Goal: Task Accomplishment & Management: Manage account settings

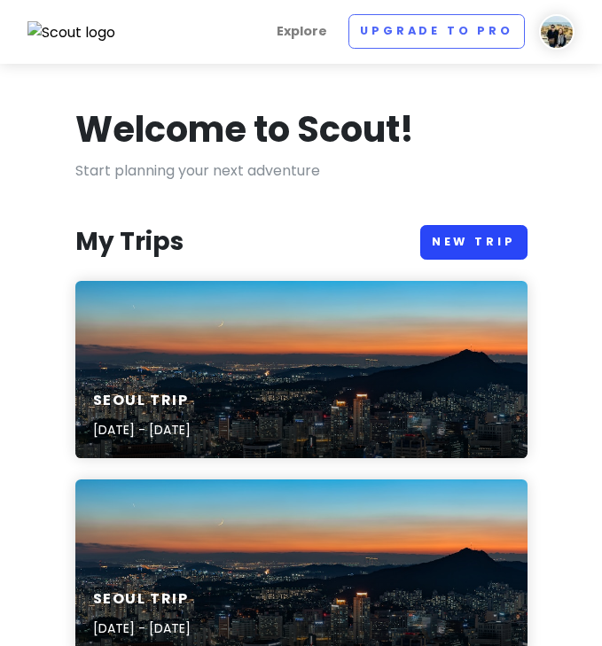
click at [461, 238] on link "New Trip" at bounding box center [473, 242] width 107 height 35
click at [555, 14] on img at bounding box center [556, 31] width 35 height 35
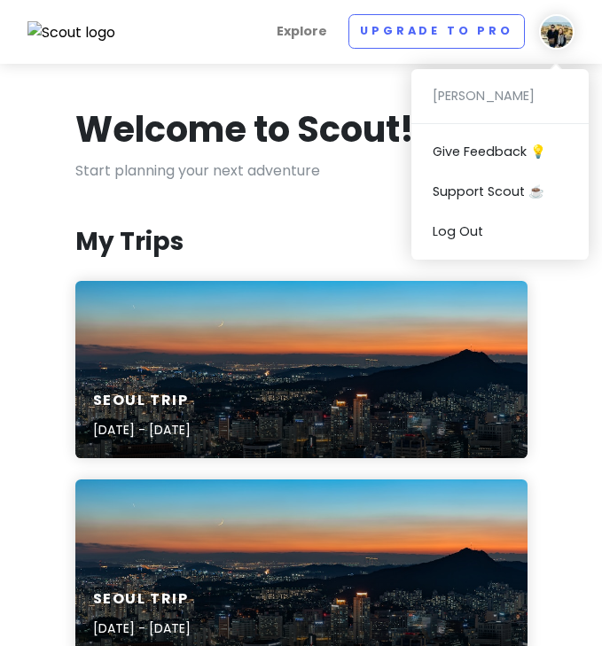
click at [259, 32] on div "Explore Upgrade to Pro [PERSON_NAME] Give Feedback 💡 Support Scout ☕️ Log Out" at bounding box center [352, 31] width 444 height 35
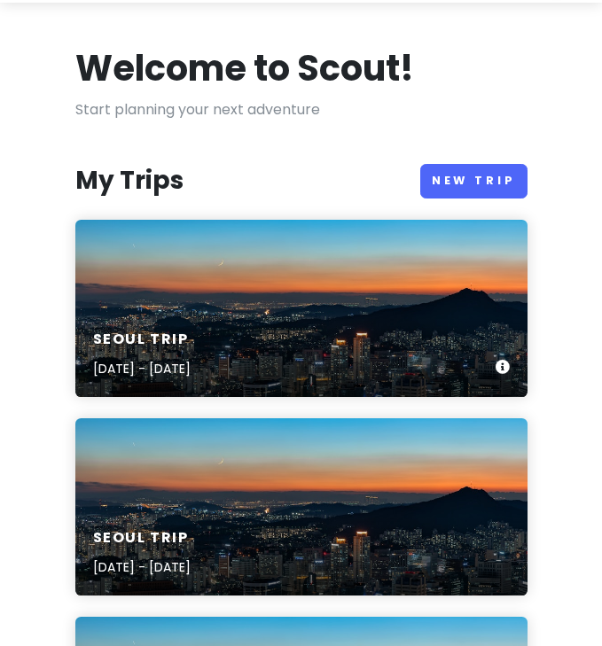
scroll to position [72, 0]
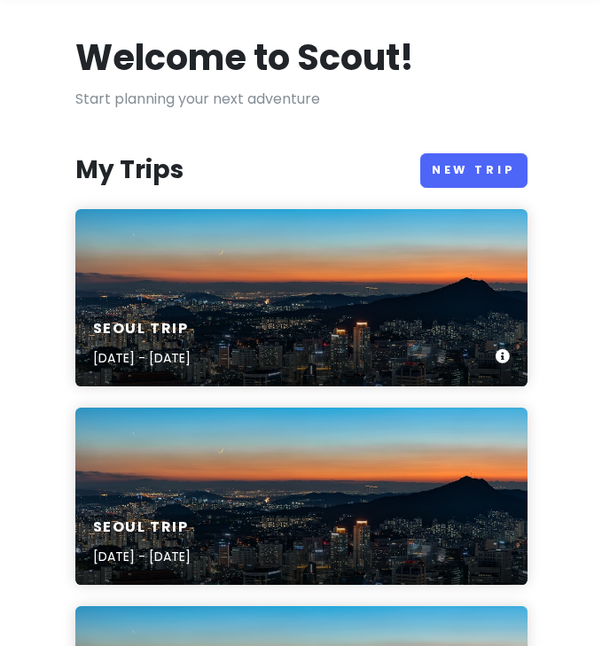
click at [246, 304] on div "Seoul Trip [DATE] - [DATE]" at bounding box center [301, 344] width 452 height 84
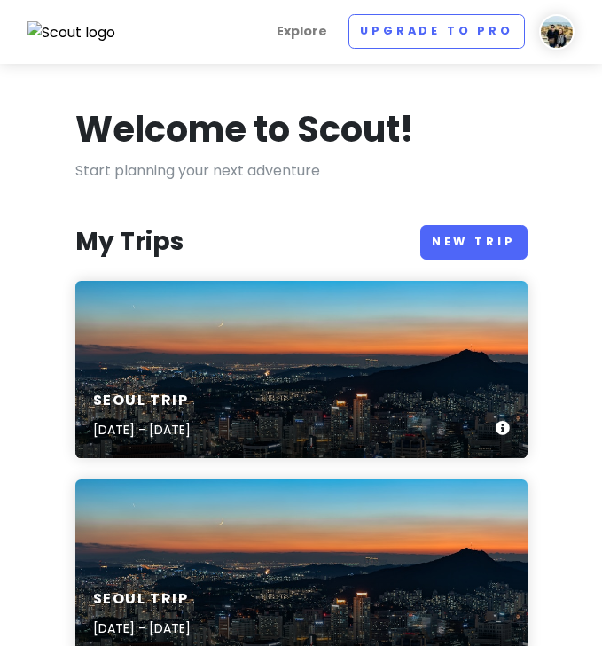
click at [299, 357] on div "Seoul Trip [DATE] - [DATE]" at bounding box center [301, 369] width 452 height 177
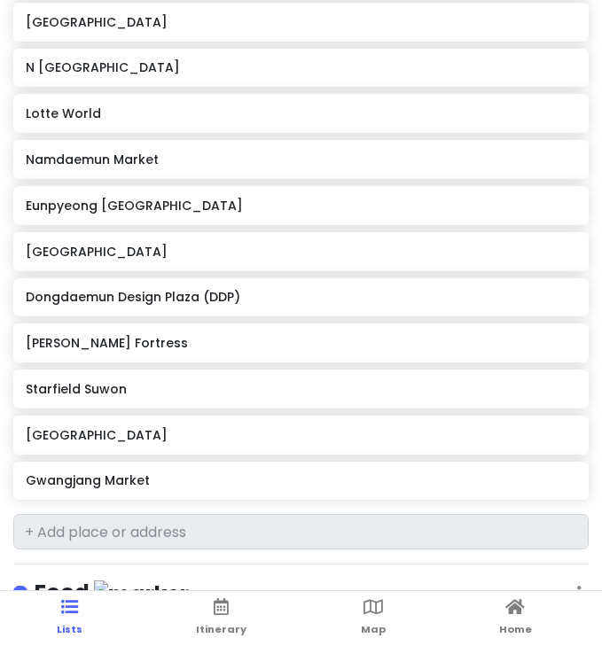
scroll to position [817, 0]
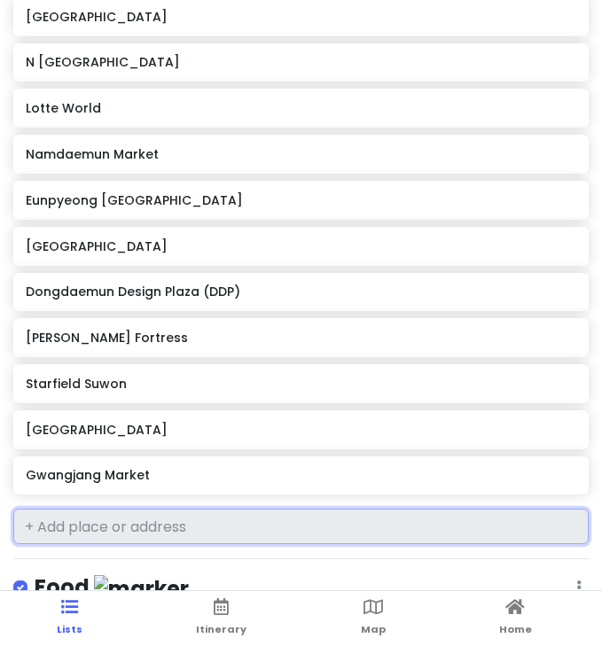
click at [48, 525] on input "text" at bounding box center [300, 526] width 575 height 35
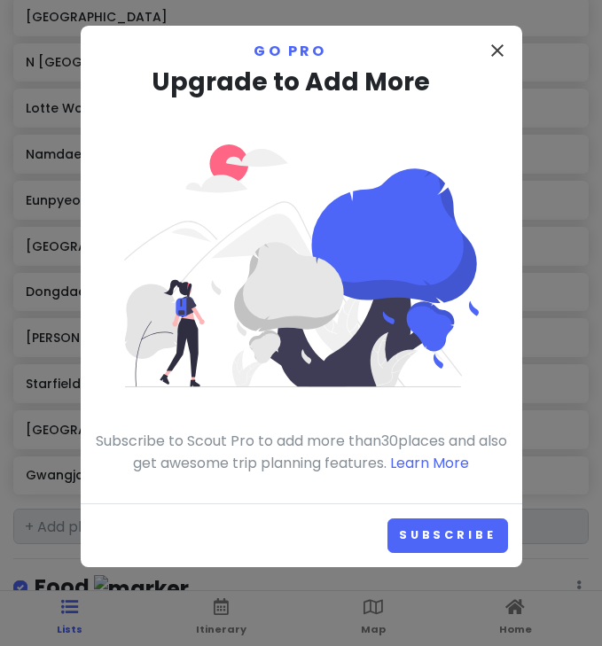
click at [497, 61] on button "close" at bounding box center [496, 52] width 21 height 25
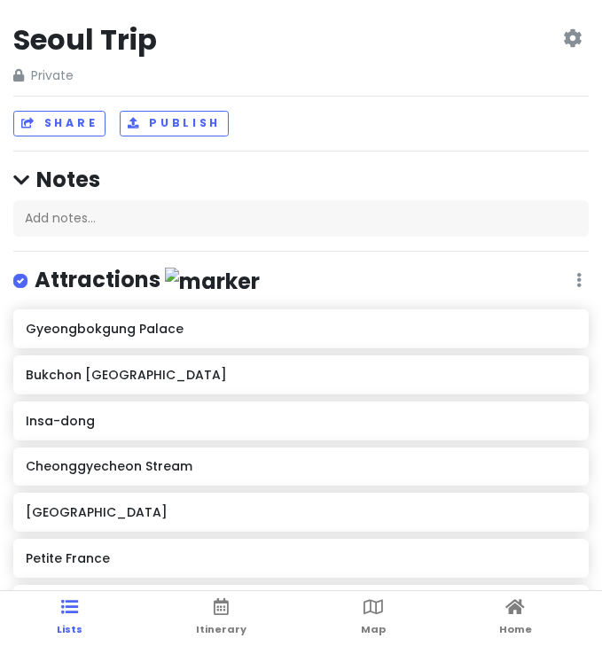
scroll to position [0, 0]
click at [570, 39] on icon at bounding box center [572, 38] width 19 height 14
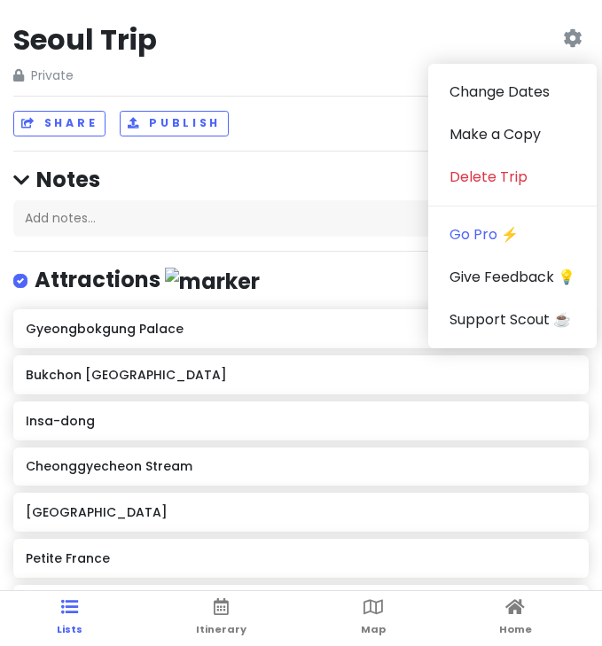
click at [252, 144] on div "Seoul Trip Private Change Dates Make a Copy Delete Trip Go Pro ⚡️ Give Feedback…" at bounding box center [301, 323] width 602 height 646
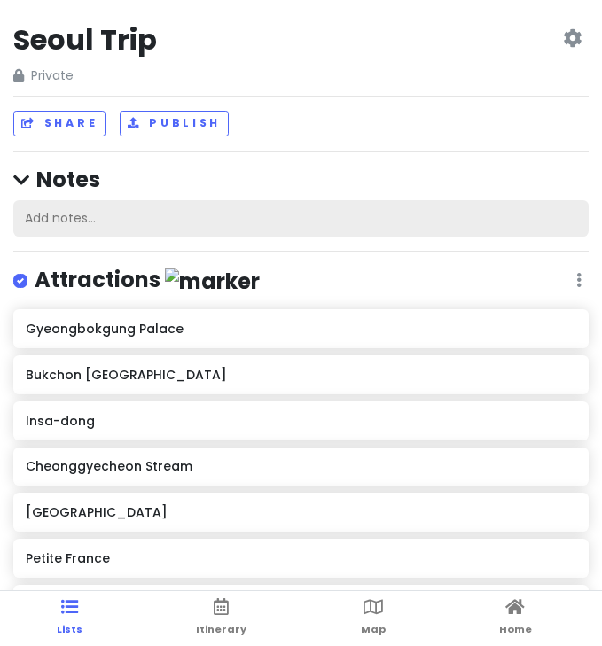
click at [67, 216] on div "Add notes..." at bounding box center [300, 218] width 575 height 37
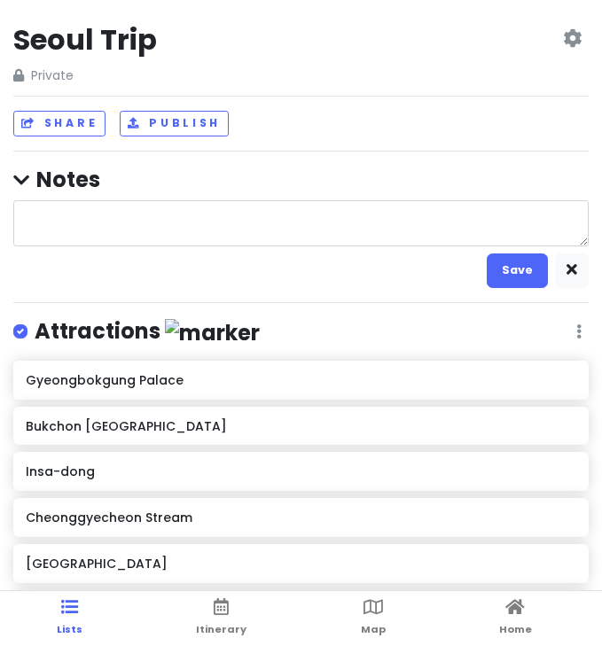
type textarea "x"
type textarea "s"
type textarea "x"
type textarea "se"
type textarea "x"
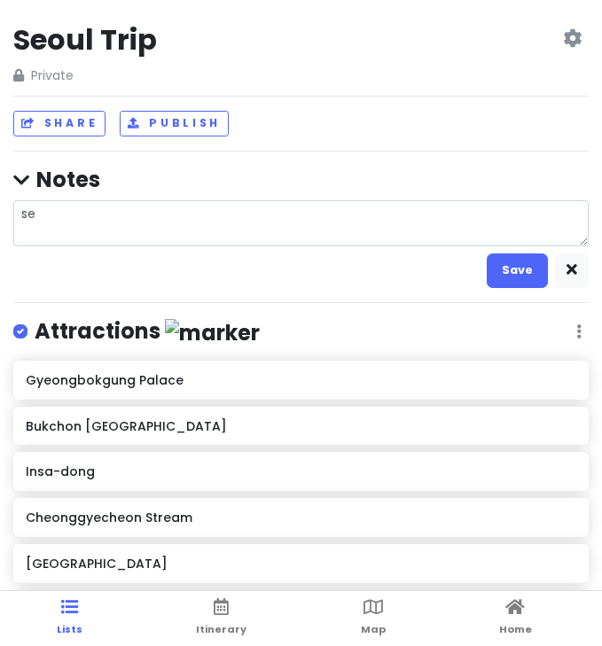
type textarea "seo"
type textarea "x"
type textarea "seou"
type textarea "x"
type textarea "[GEOGRAPHIC_DATA]"
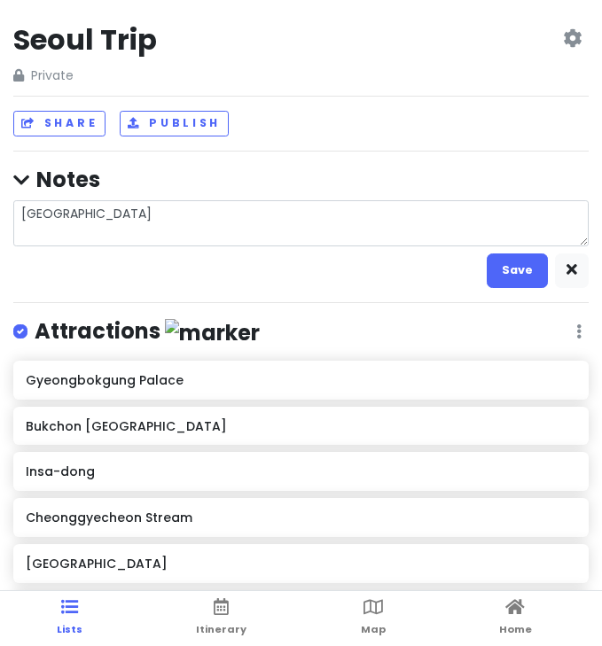
type textarea "x"
type textarea "[GEOGRAPHIC_DATA]"
type textarea "x"
type textarea "[GEOGRAPHIC_DATA]"
type textarea "x"
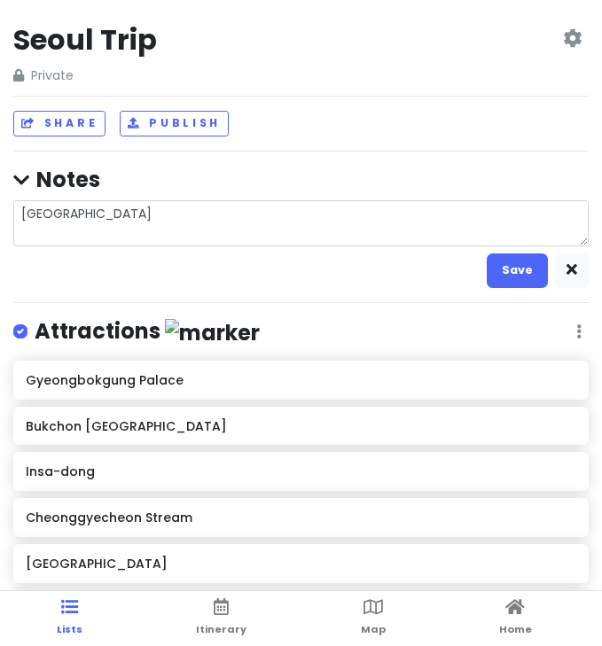
type textarea "seou"
type textarea "x"
type textarea "seo"
type textarea "x"
type textarea "se"
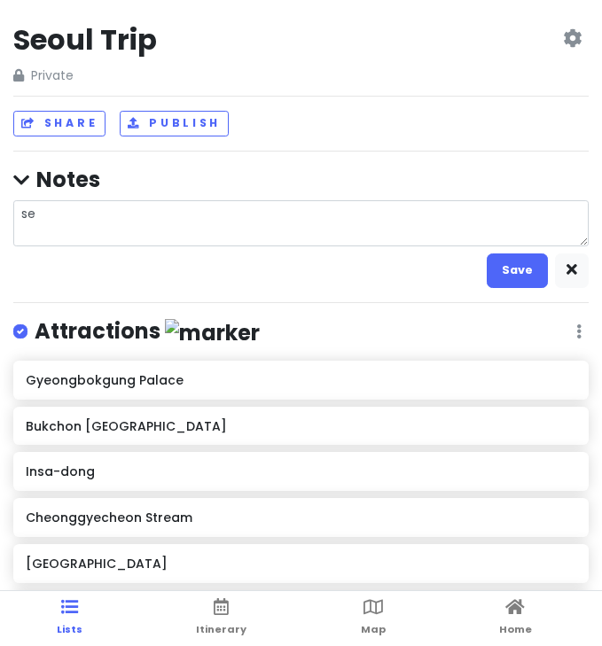
type textarea "x"
type textarea "s"
type textarea "x"
type textarea "S"
type textarea "x"
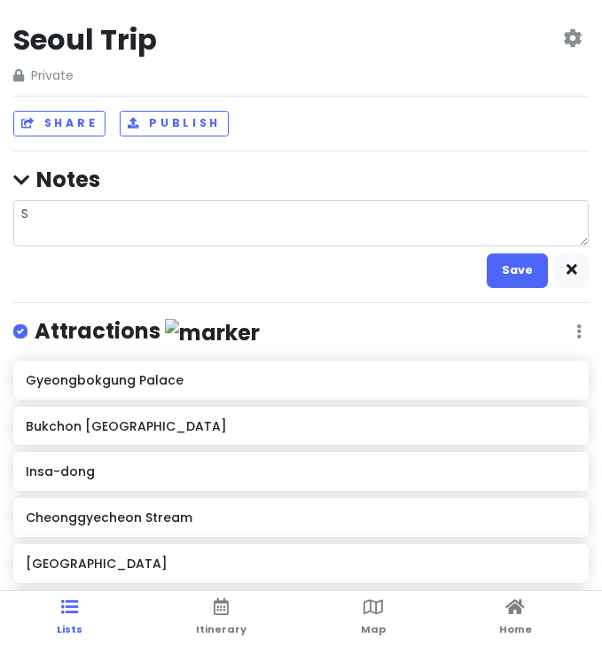
type textarea "Se"
type textarea "x"
type textarea "[PERSON_NAME]"
type textarea "x"
type textarea "Seou"
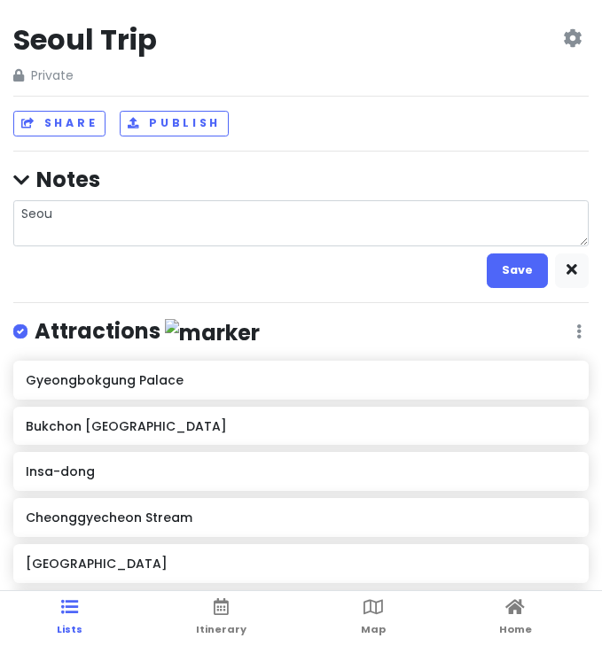
type textarea "x"
type textarea "[GEOGRAPHIC_DATA]"
type textarea "x"
type textarea "[GEOGRAPHIC_DATA]"
type textarea "x"
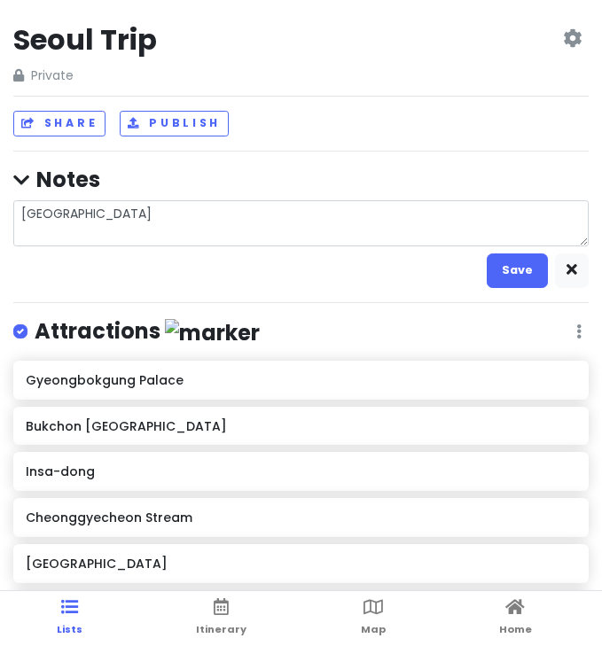
type textarea "Seoul T"
type textarea "x"
type textarea "Seoul Tr"
type textarea "x"
type textarea "Seoul Tri"
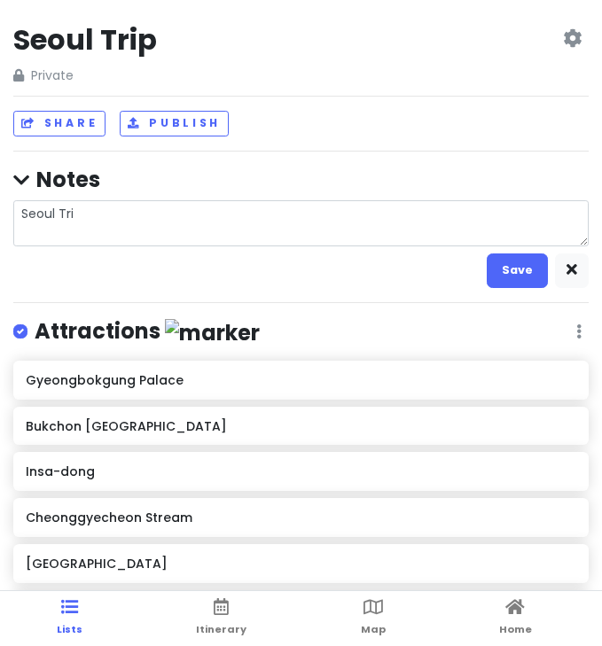
type textarea "x"
type textarea "Seoul Trip"
type textarea "x"
type textarea "Seoul Trip"
type textarea "x"
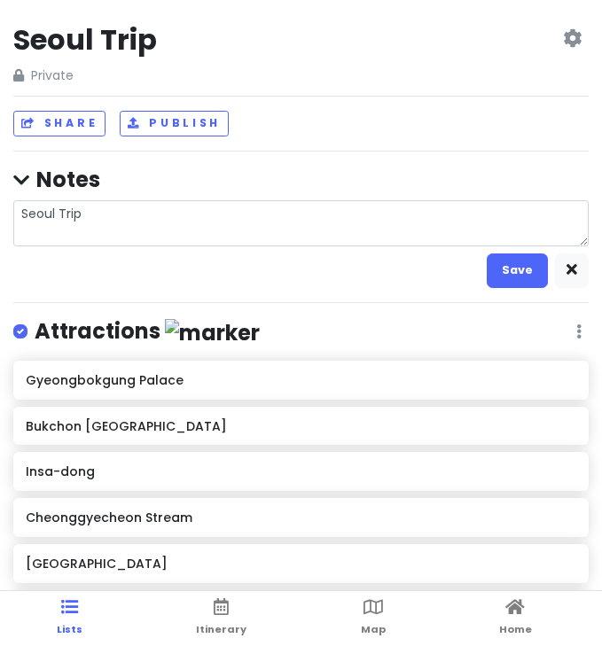
type textarea "Seoul Trip 1"
type textarea "x"
type textarea "Seoul Trip 1"
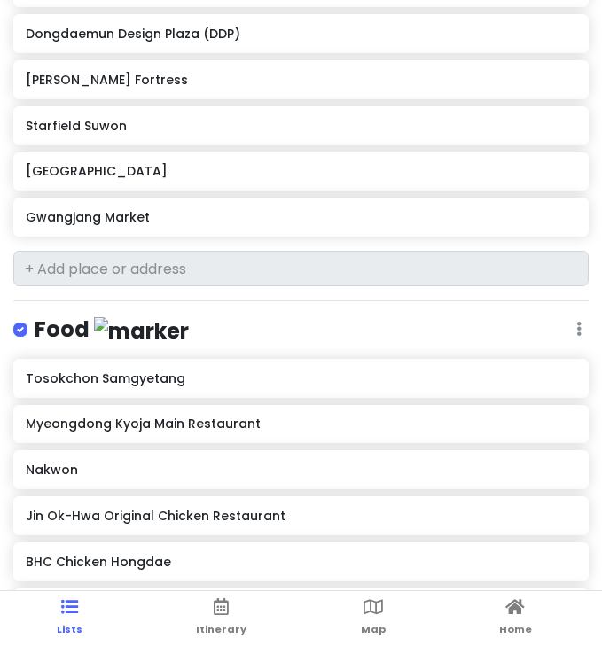
scroll to position [1000, 0]
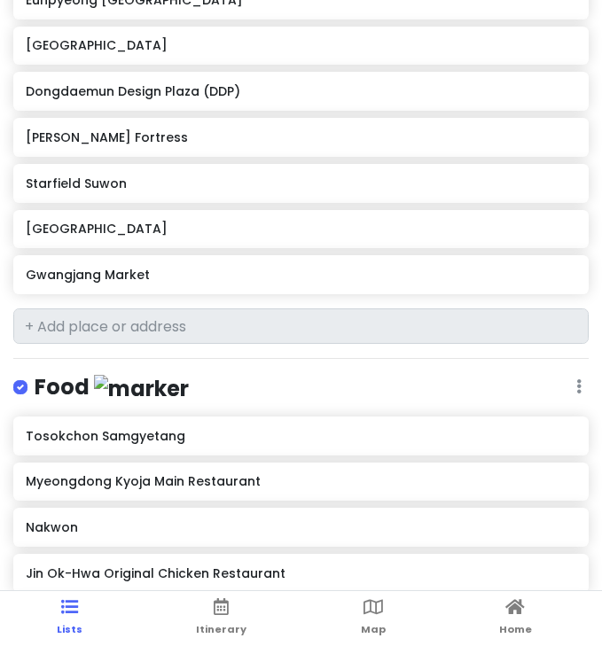
click at [342, 277] on div "Gwangjang Market" at bounding box center [300, 274] width 549 height 25
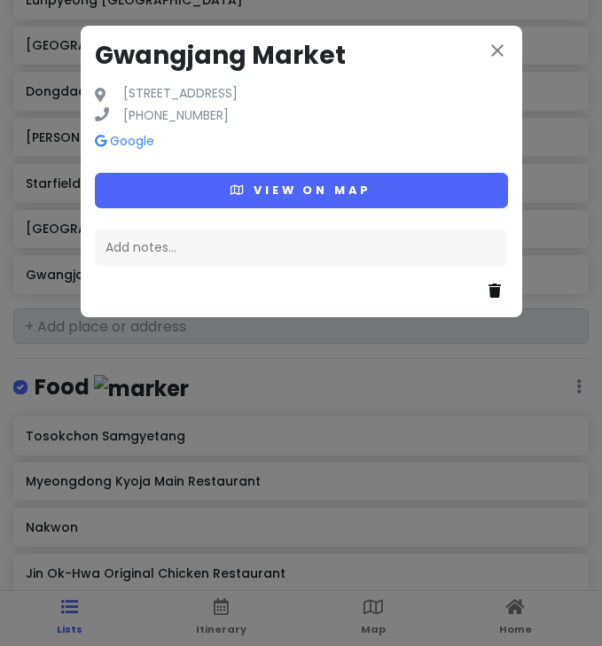
click at [493, 291] on icon at bounding box center [494, 290] width 12 height 14
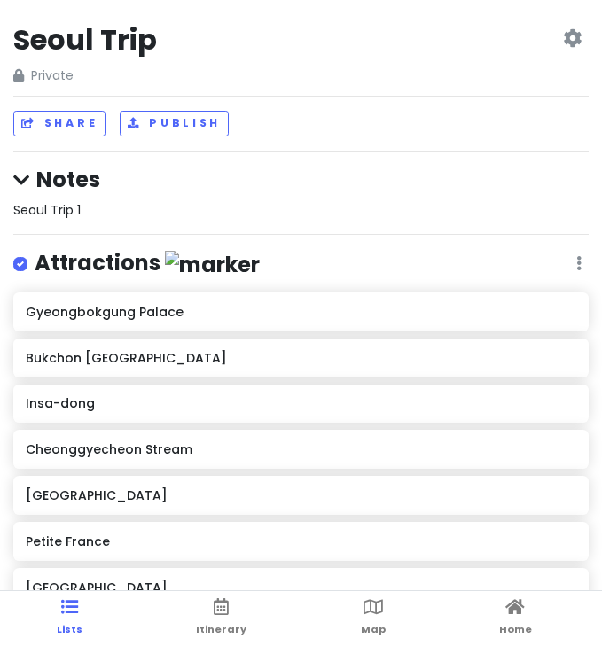
scroll to position [0, 0]
click at [155, 32] on h2 "Seoul Trip" at bounding box center [85, 39] width 144 height 37
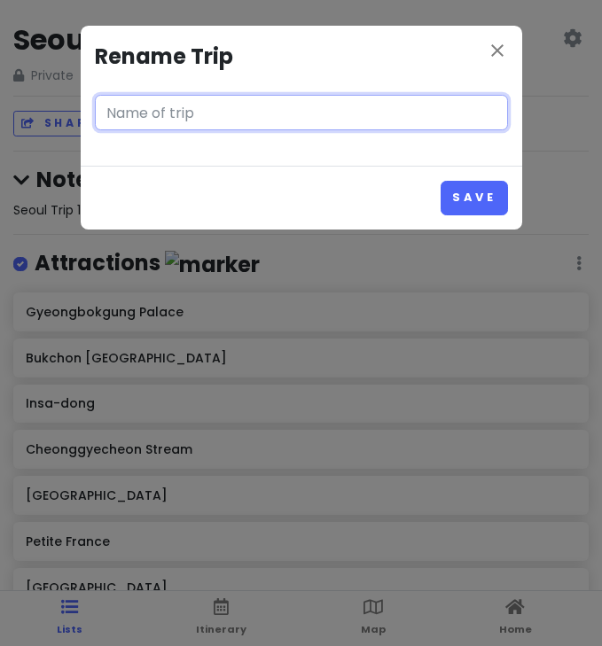
type input "Seoul Trip"
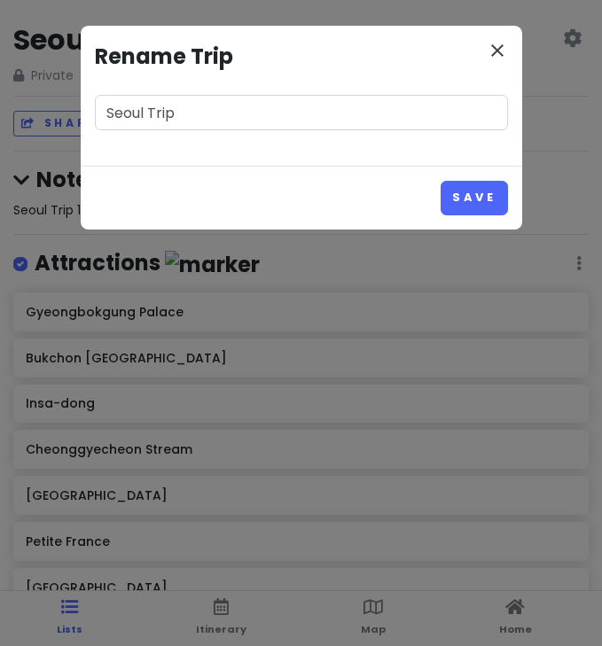
click at [492, 47] on icon "close" at bounding box center [496, 50] width 21 height 21
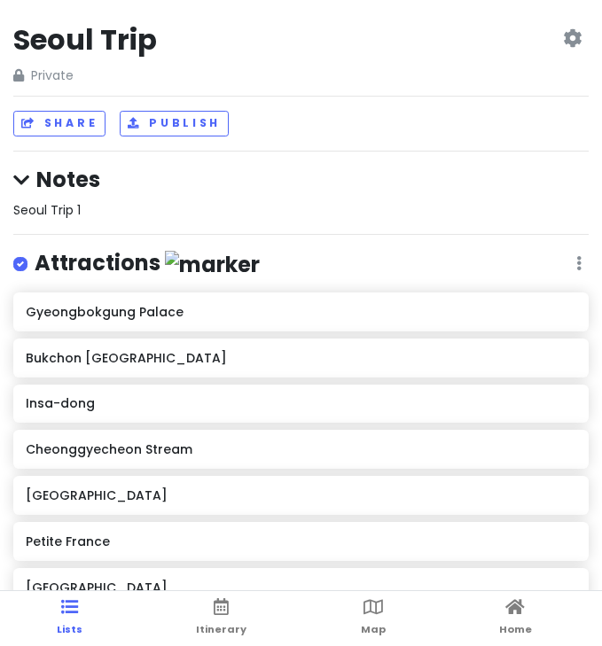
click at [572, 35] on icon at bounding box center [572, 38] width 19 height 14
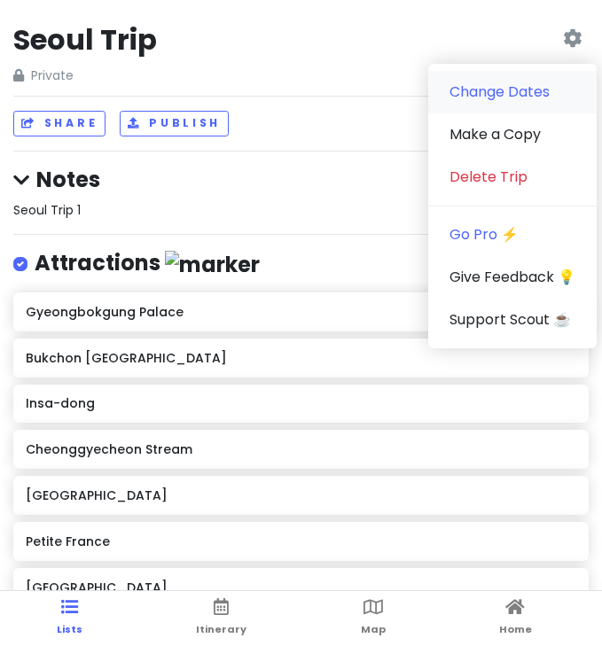
click at [493, 97] on link "Change Dates" at bounding box center [512, 92] width 168 height 43
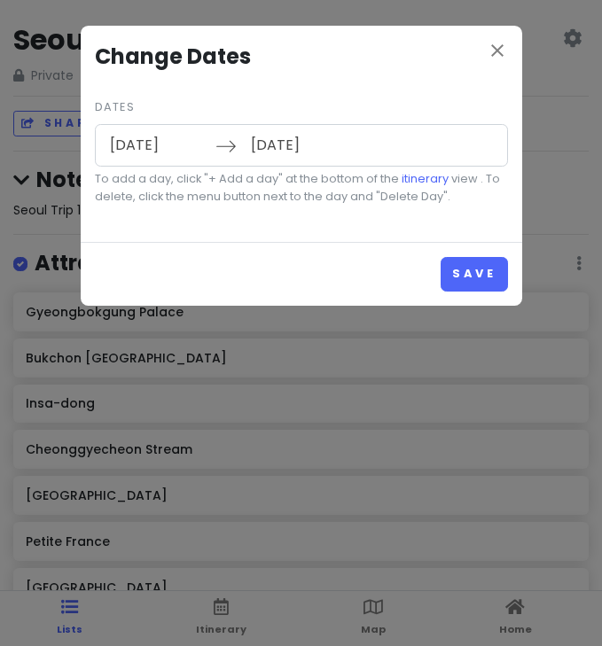
click at [282, 148] on input "[DATE]" at bounding box center [298, 145] width 115 height 41
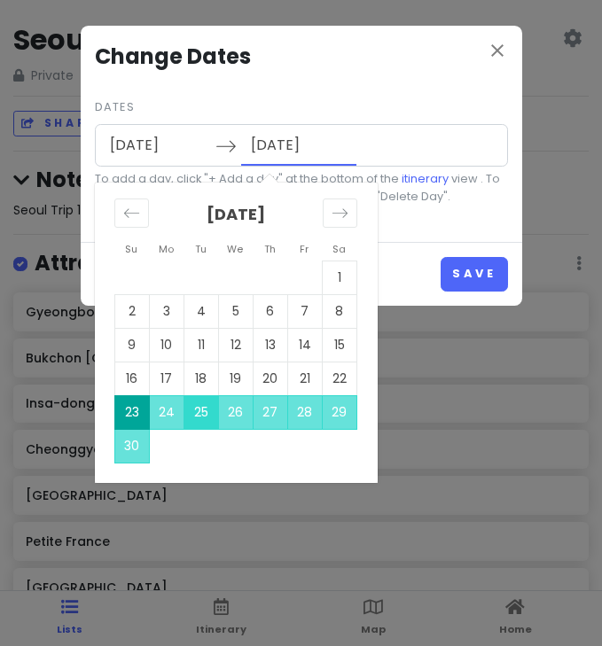
click at [202, 417] on td "25" at bounding box center [200, 412] width 35 height 34
type input "[DATE]"
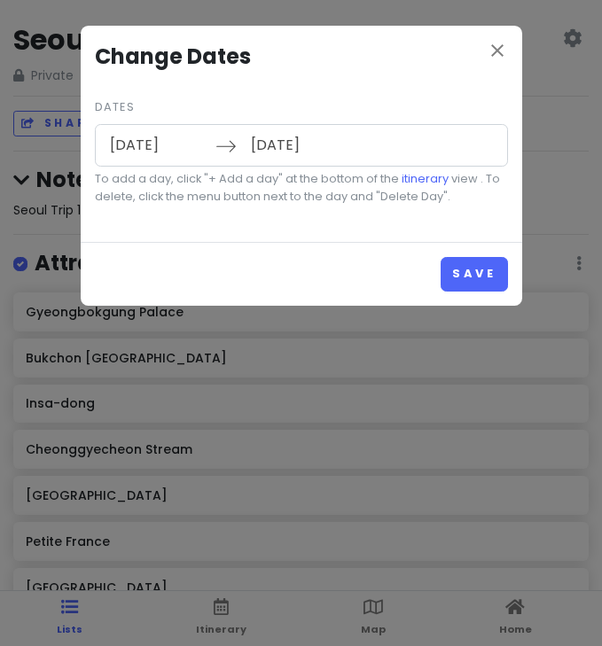
click at [277, 149] on input "[DATE]" at bounding box center [298, 145] width 115 height 41
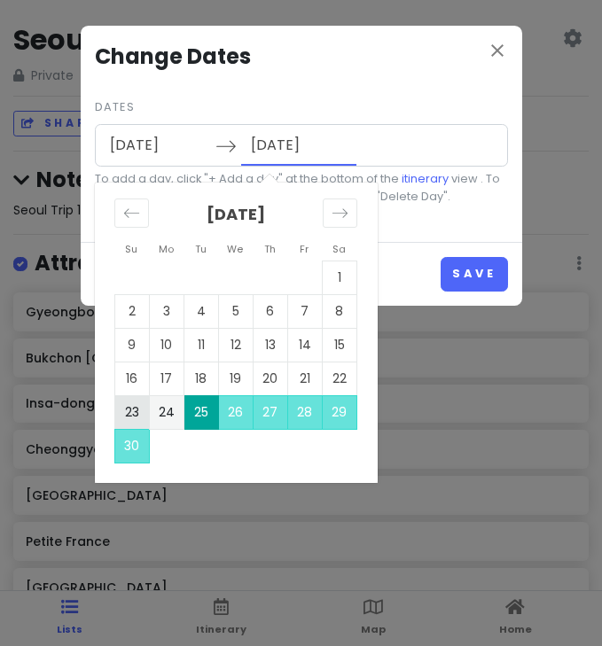
click at [130, 408] on td "23" at bounding box center [131, 412] width 35 height 34
type input "[DATE]"
click at [277, 145] on input "[DATE]" at bounding box center [298, 145] width 115 height 41
click at [210, 411] on td "25" at bounding box center [200, 412] width 35 height 34
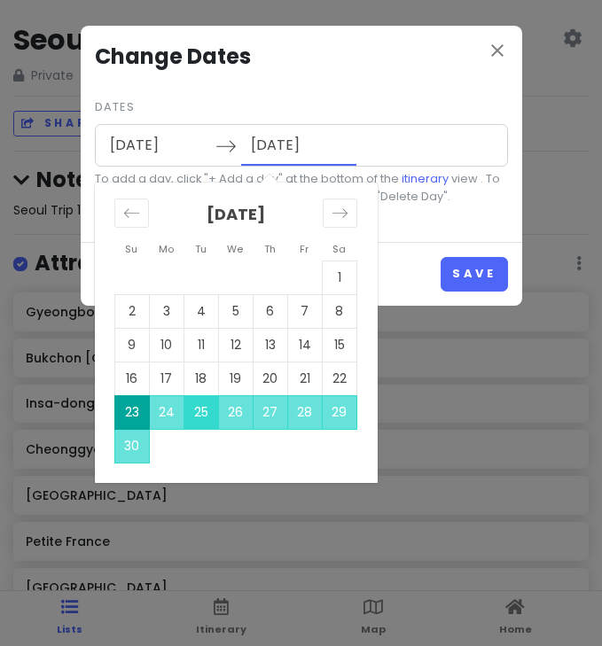
type input "[DATE]"
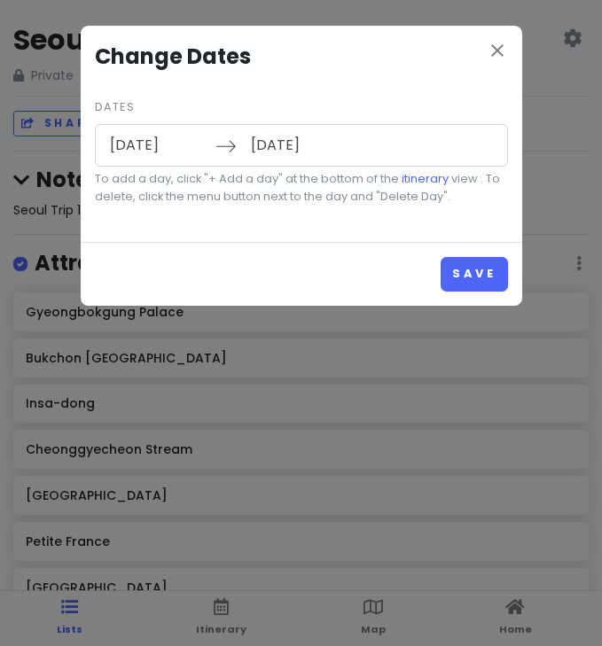
click at [270, 154] on input "[DATE]" at bounding box center [298, 145] width 115 height 41
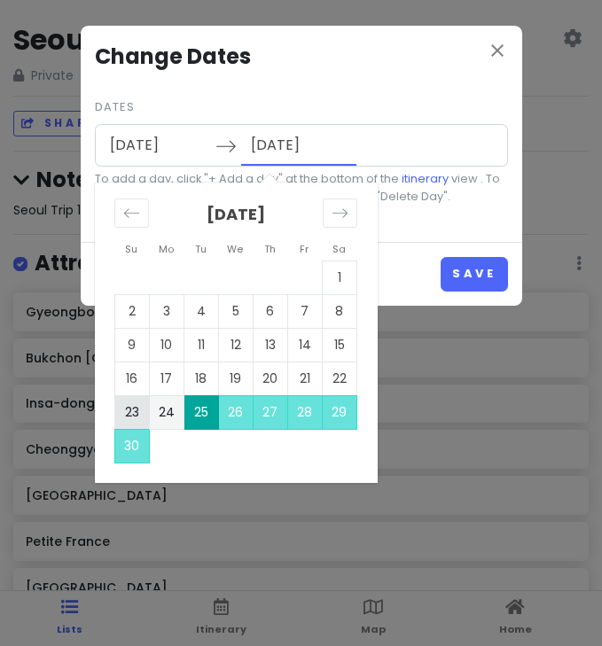
click at [132, 409] on td "23" at bounding box center [131, 412] width 35 height 34
type input "[DATE]"
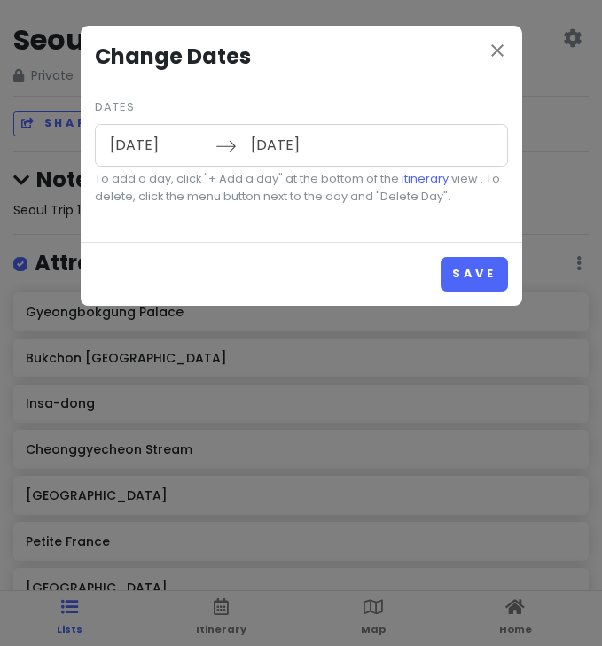
click at [132, 409] on div "close Change Dates Dates [DATE] Navigate forward to interact with the calendar …" at bounding box center [301, 323] width 602 height 646
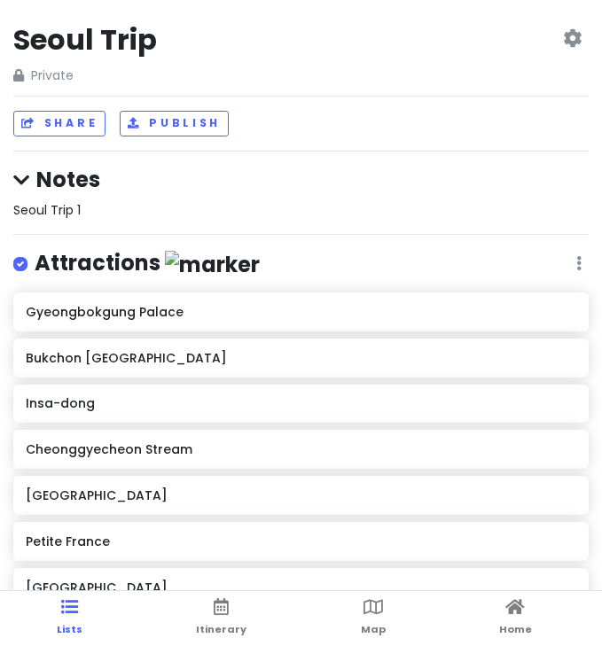
click at [568, 35] on icon at bounding box center [572, 38] width 19 height 14
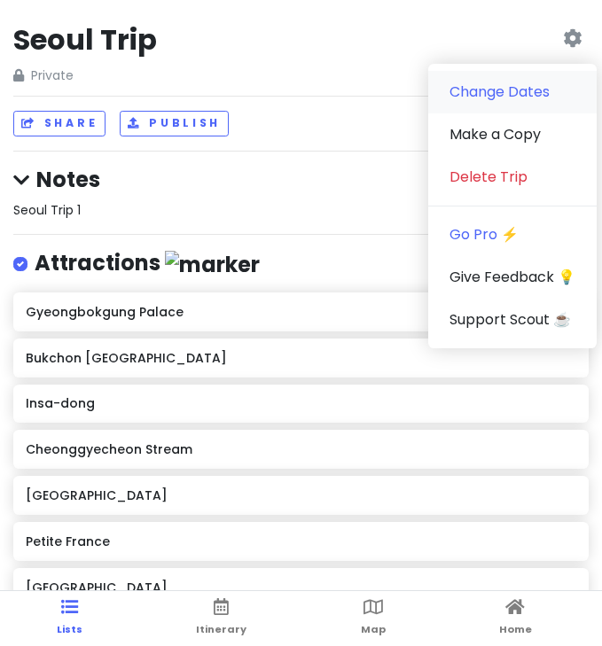
click at [464, 98] on link "Change Dates" at bounding box center [512, 92] width 168 height 43
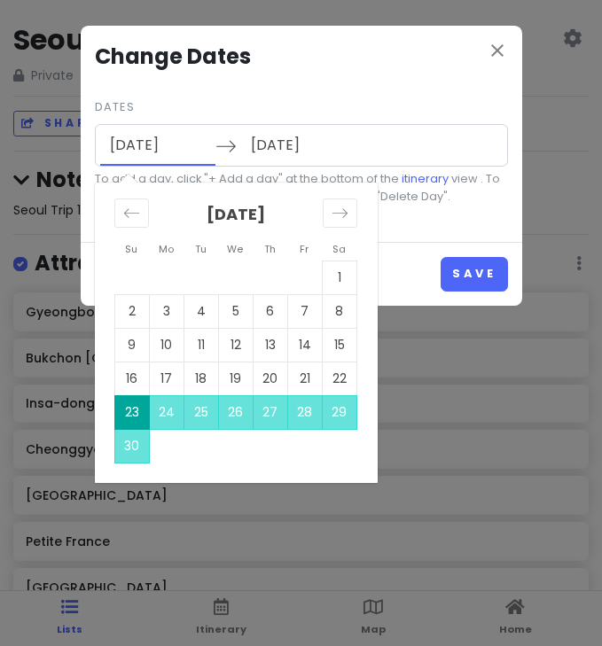
click at [133, 148] on input "[DATE]" at bounding box center [157, 145] width 115 height 41
click at [132, 405] on td "23" at bounding box center [131, 412] width 35 height 34
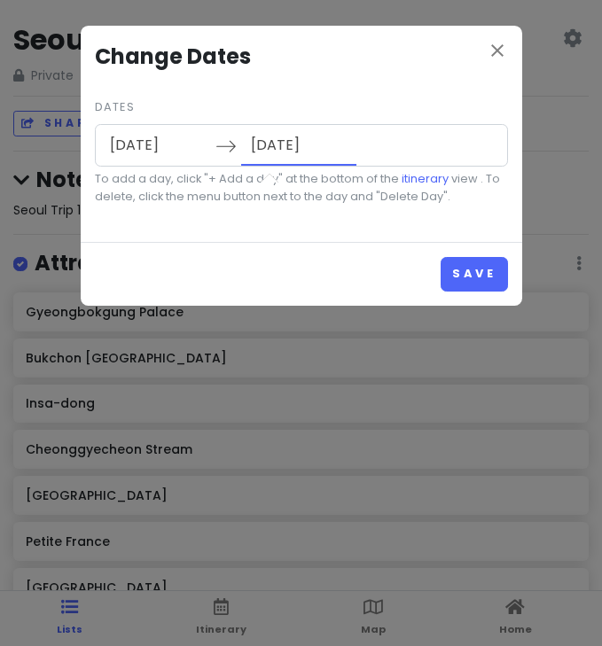
click at [277, 142] on input "[DATE]" at bounding box center [298, 145] width 115 height 41
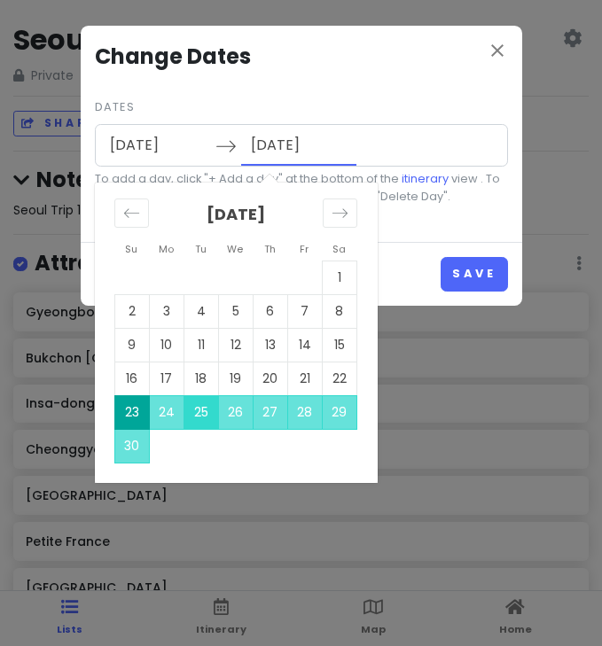
click at [198, 413] on td "25" at bounding box center [200, 412] width 35 height 34
type input "[DATE]"
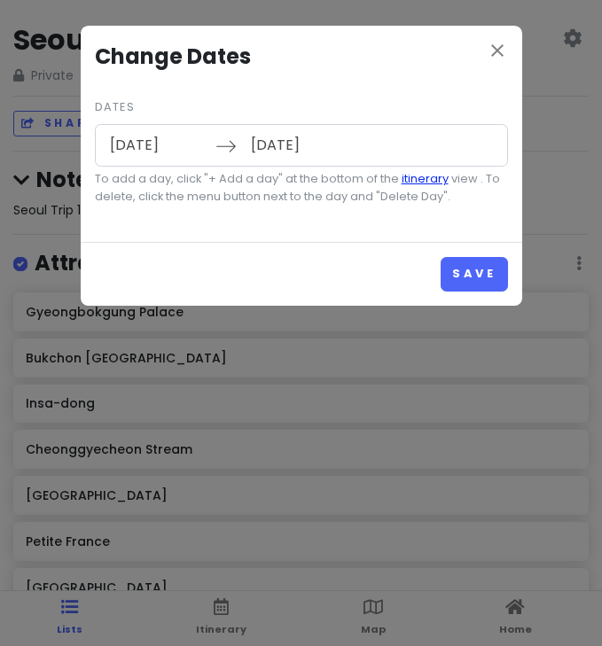
click at [427, 179] on link "itinerary" at bounding box center [424, 178] width 47 height 15
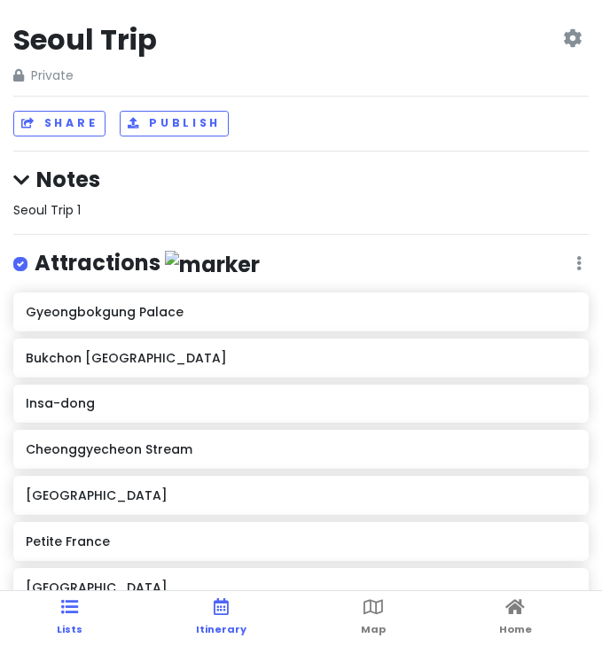
click at [222, 625] on span "Itinerary" at bounding box center [221, 629] width 50 height 14
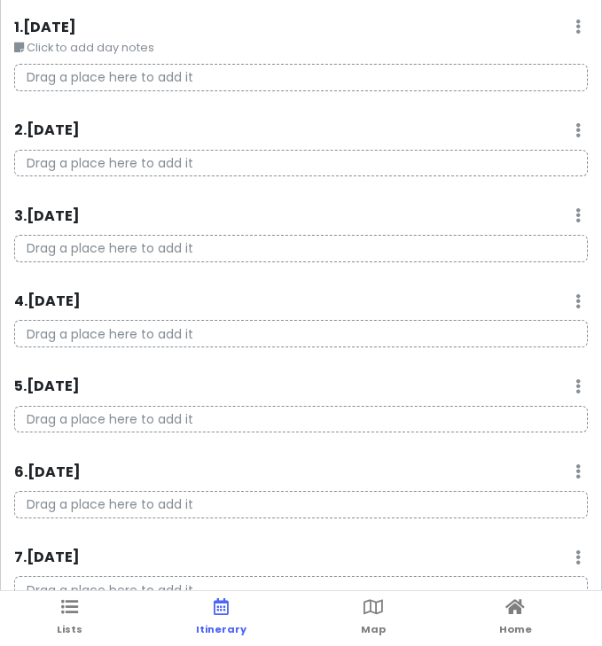
click at [54, 94] on div "Drag a place here to add it" at bounding box center [301, 85] width 600 height 42
click at [54, 78] on p "Drag a place here to add it" at bounding box center [300, 77] width 573 height 27
click at [78, 77] on p "Drag a place here to add it" at bounding box center [300, 77] width 573 height 27
click at [552, 75] on p "Drag a place here to add it" at bounding box center [300, 77] width 573 height 27
click at [186, 84] on p "Drag a place here to add it" at bounding box center [300, 77] width 573 height 27
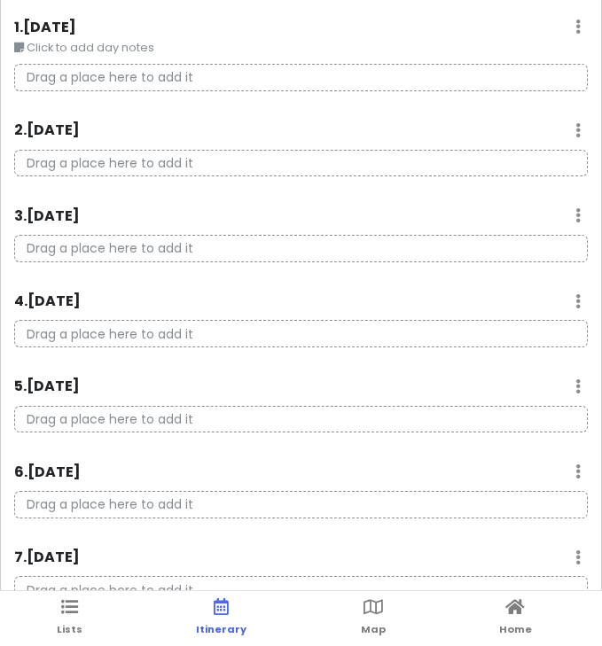
click at [121, 44] on small "Click to add day notes" at bounding box center [300, 48] width 573 height 18
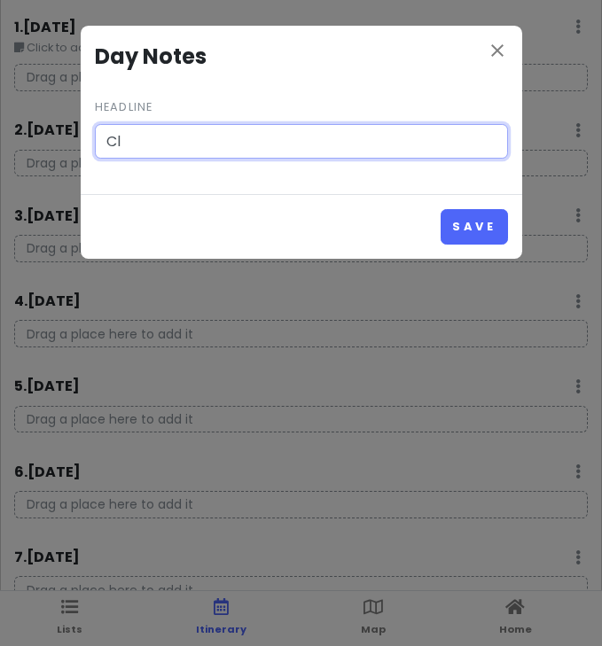
type input "C"
type input "a"
type input "9pm ARRIVAL"
click at [474, 225] on button "Save" at bounding box center [473, 226] width 66 height 35
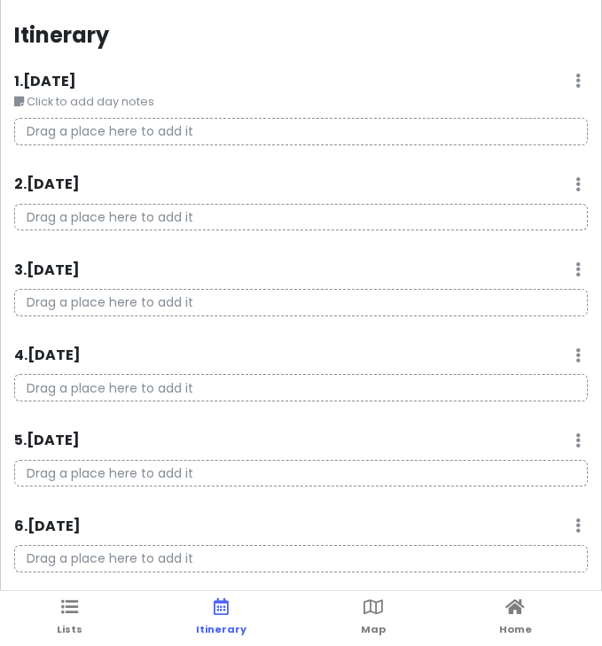
click at [281, 120] on p "Drag a place here to add it" at bounding box center [300, 131] width 573 height 27
click at [576, 81] on icon at bounding box center [577, 81] width 5 height 14
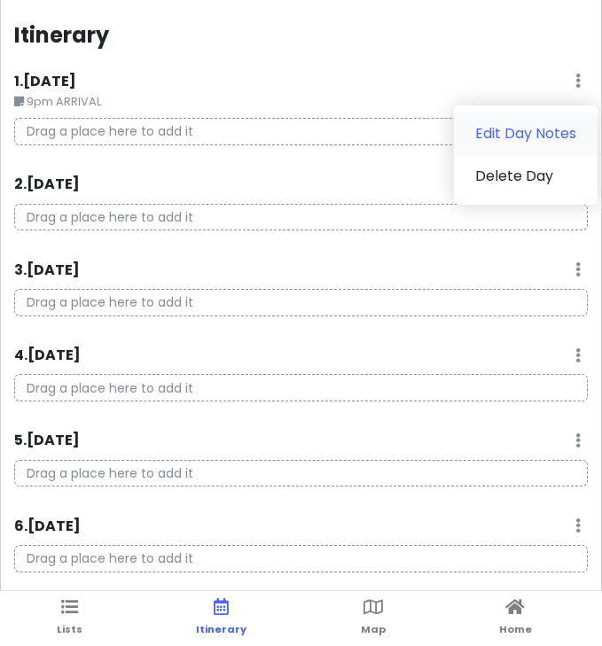
click at [525, 137] on link "Edit Day Notes" at bounding box center [526, 134] width 144 height 43
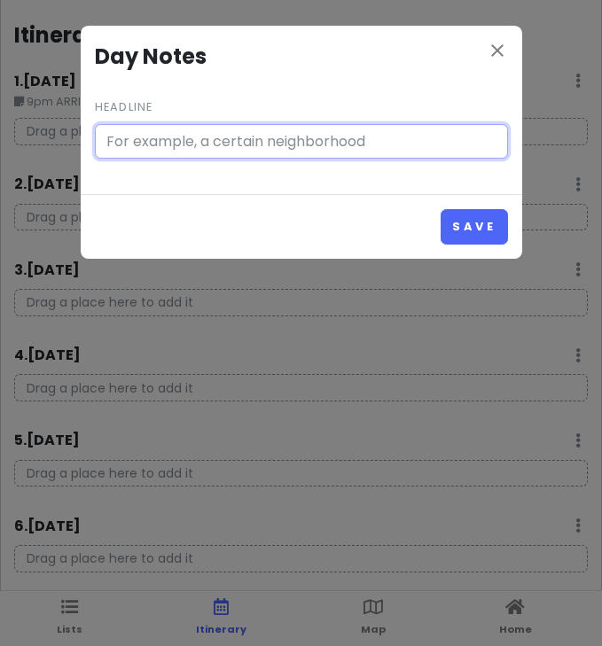
type input "9pm ARRIVAL"
click at [365, 153] on input "9pm ARRIVAL" at bounding box center [301, 141] width 413 height 35
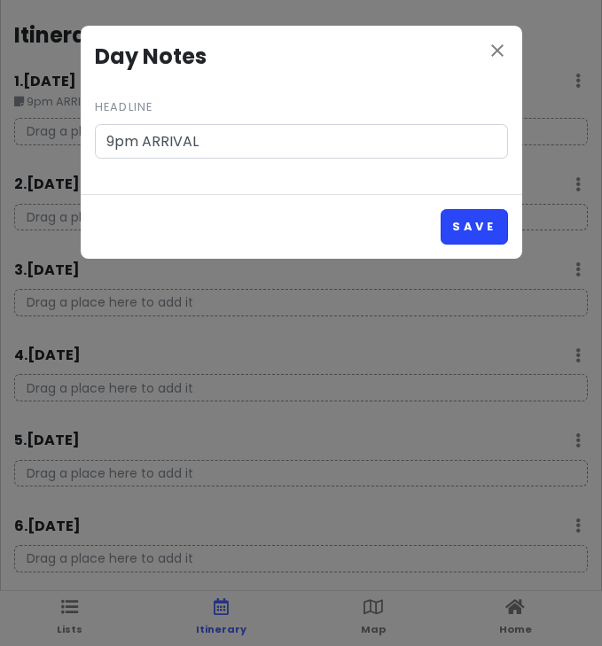
click at [484, 222] on button "Save" at bounding box center [473, 226] width 66 height 35
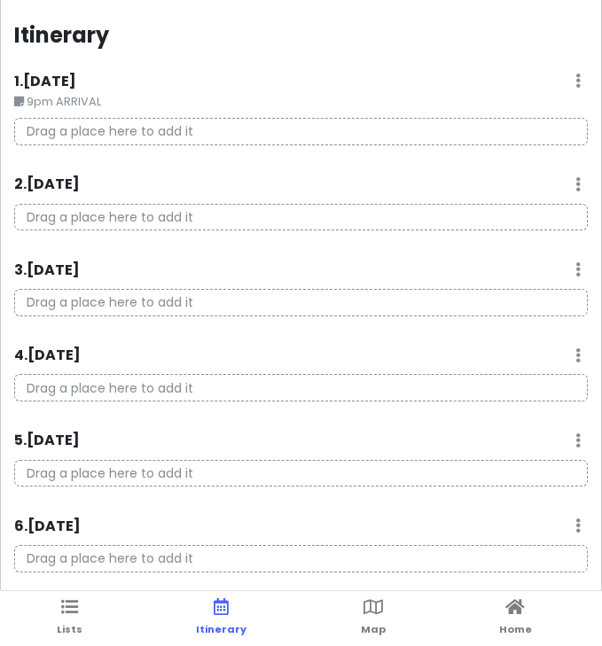
click at [101, 95] on small "9pm ARRIVAL" at bounding box center [300, 102] width 573 height 18
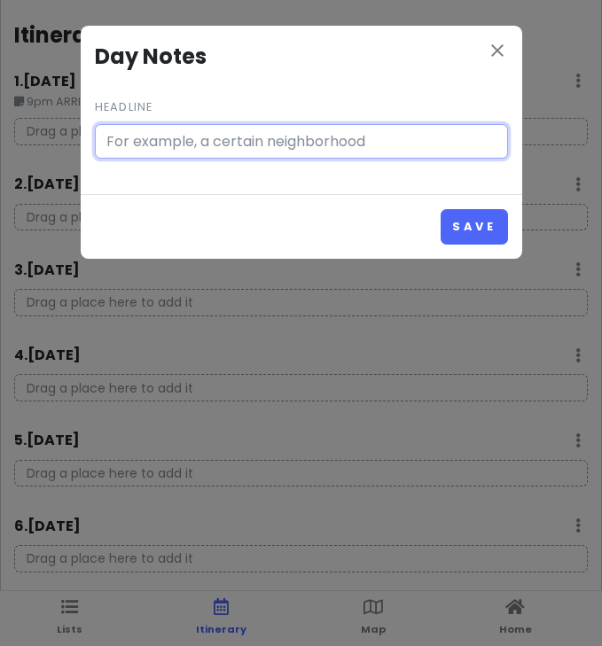
type input "9pm ARRIVAL"
click at [474, 225] on button "Save" at bounding box center [473, 226] width 66 height 35
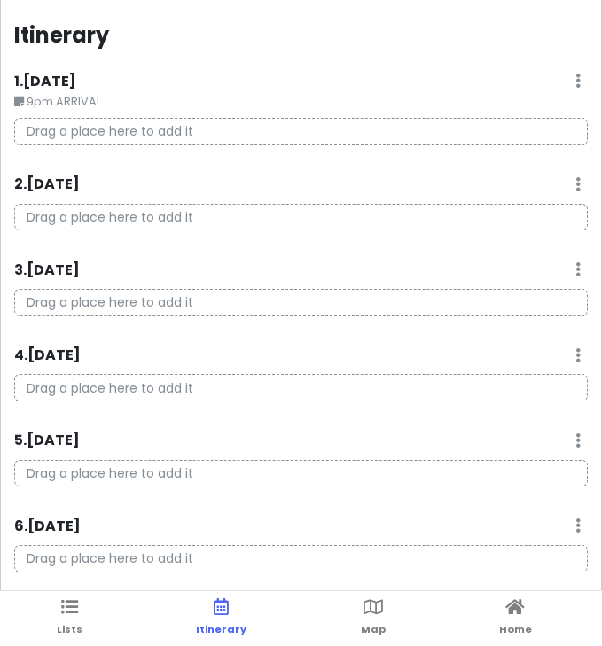
click at [579, 88] on link at bounding box center [577, 81] width 5 height 20
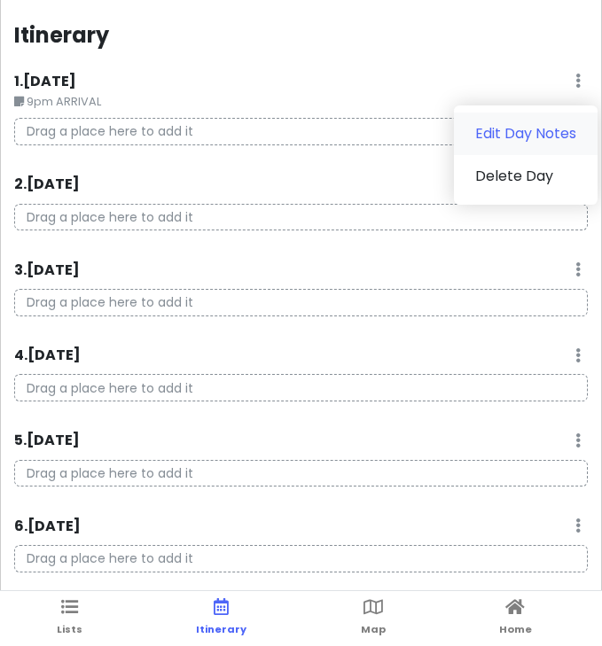
click at [542, 135] on link "Edit Day Notes" at bounding box center [526, 134] width 144 height 43
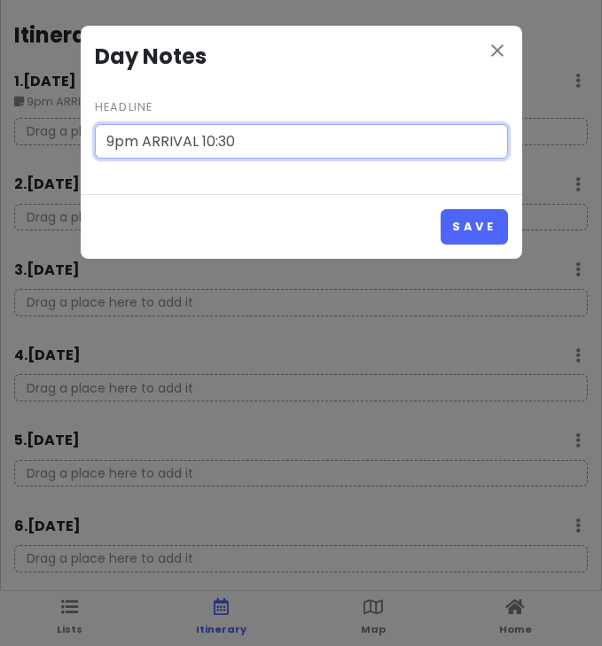
click at [360, 141] on input "9pm ARRIVAL 10:30" at bounding box center [301, 141] width 413 height 35
type input "9pm ARRIVAL 10:30 Check in Hotel"
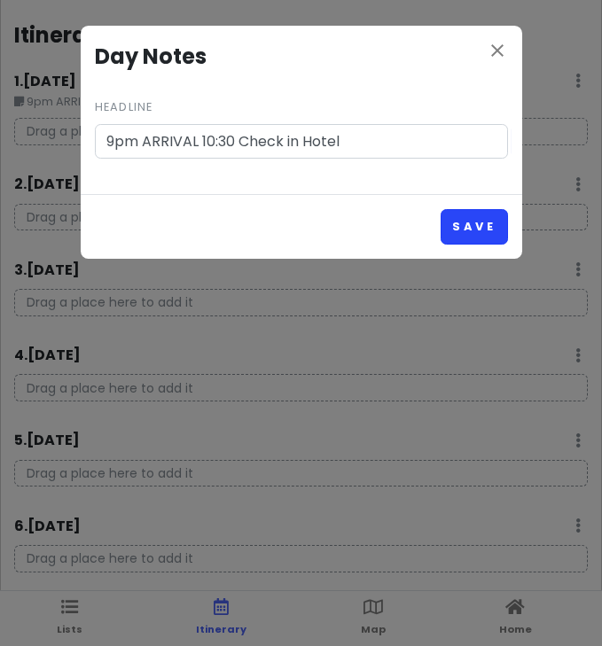
click at [454, 227] on button "Save" at bounding box center [473, 226] width 66 height 35
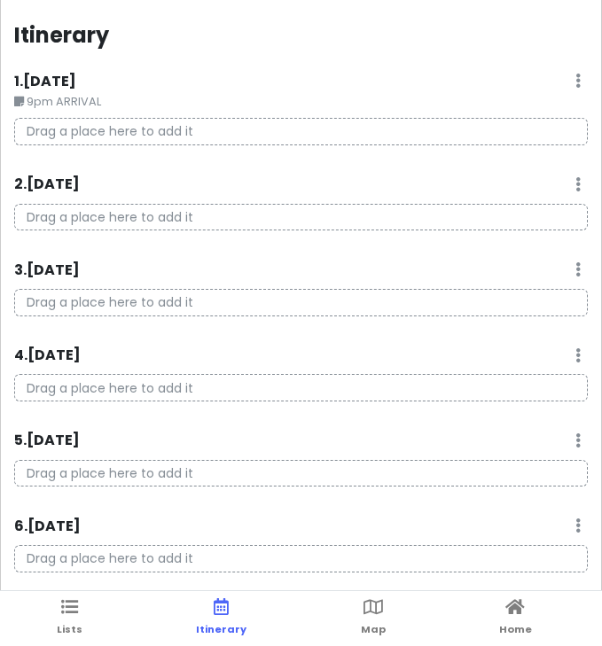
click at [59, 120] on p "Drag a place here to add it" at bounding box center [300, 131] width 573 height 27
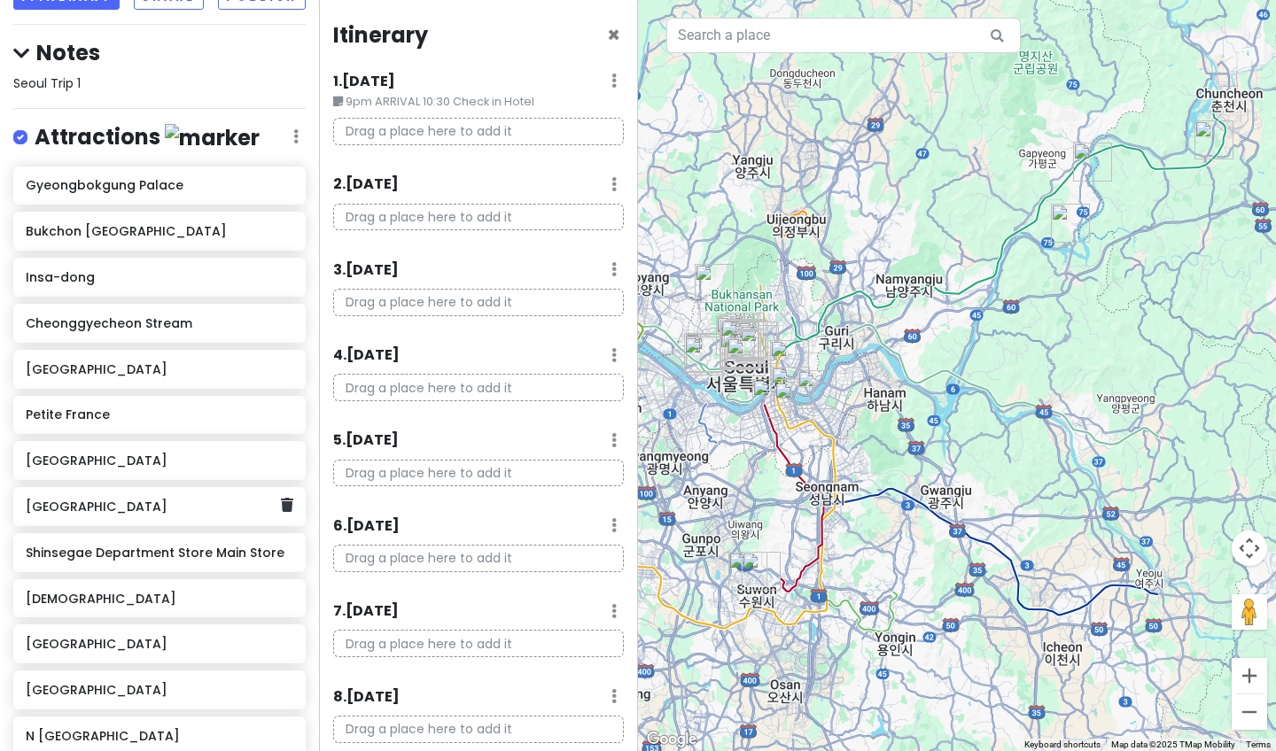
scroll to position [139, 0]
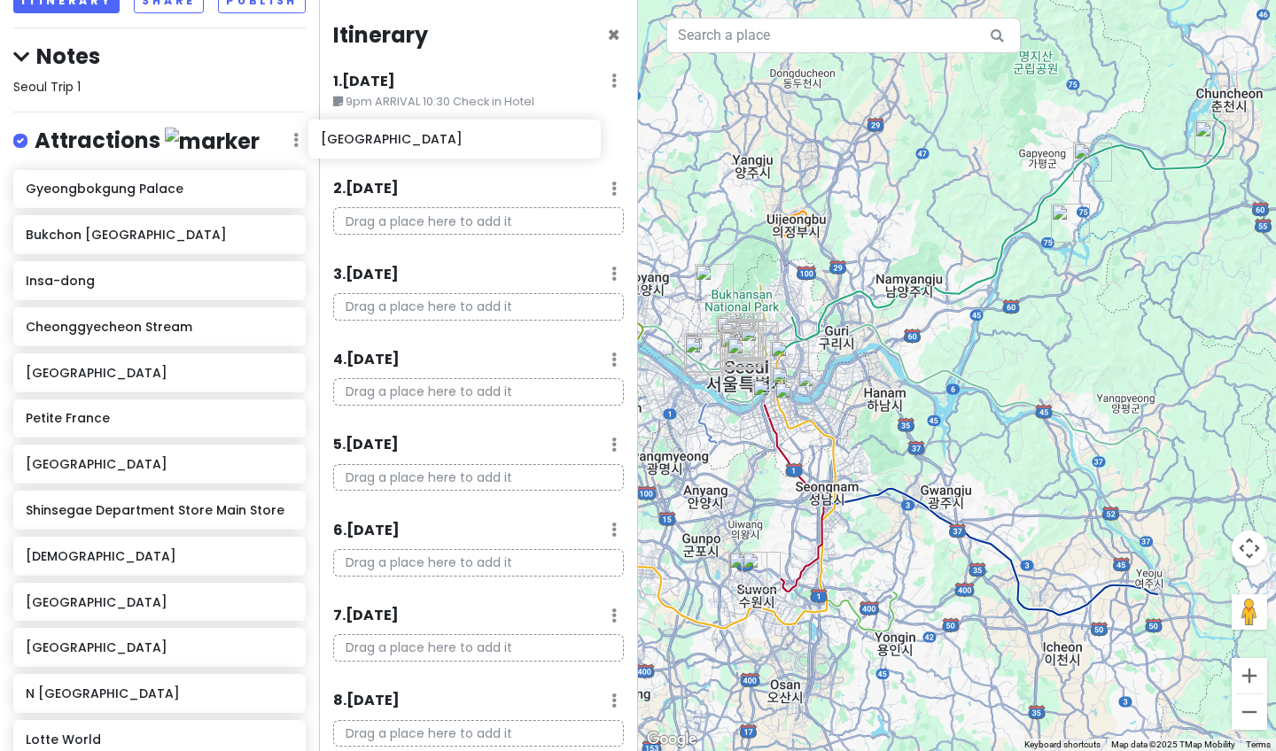
drag, startPoint x: 161, startPoint y: 510, endPoint x: 468, endPoint y: 139, distance: 481.4
click at [468, 139] on div "[GEOGRAPHIC_DATA] Trip Private Change Dates Make a Copy Delete Trip Go Pro ⚡️ G…" at bounding box center [638, 375] width 1276 height 751
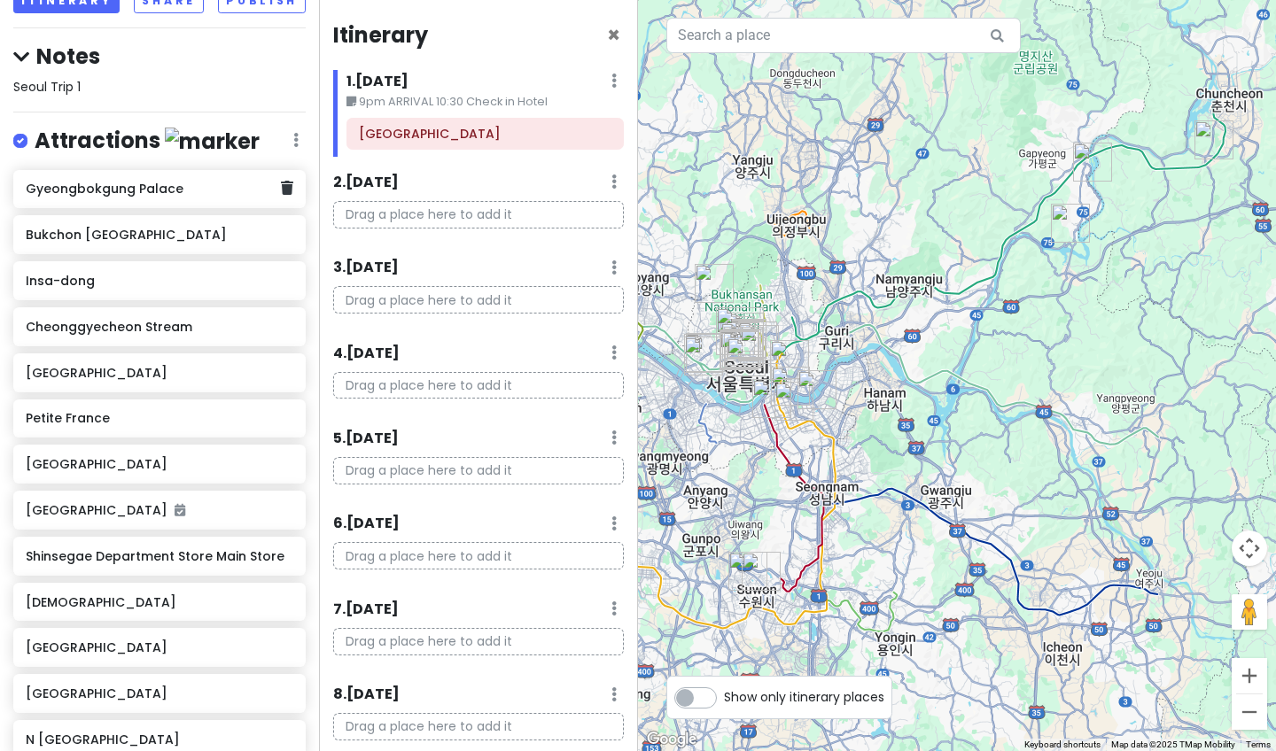
scroll to position [138, 0]
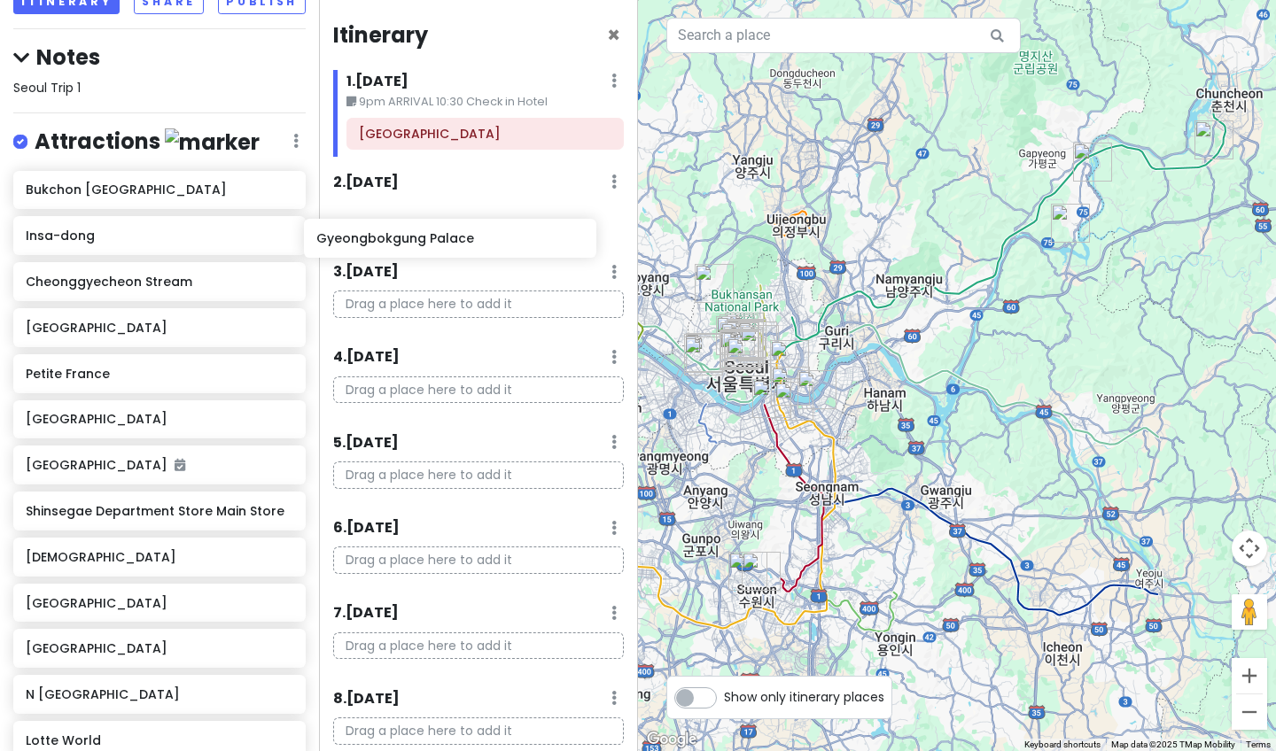
drag, startPoint x: 207, startPoint y: 190, endPoint x: 505, endPoint y: 241, distance: 302.1
click at [506, 242] on div "[GEOGRAPHIC_DATA] Trip Private Change Dates Make a Copy Delete Trip Go Pro ⚡️ G…" at bounding box center [638, 375] width 1276 height 751
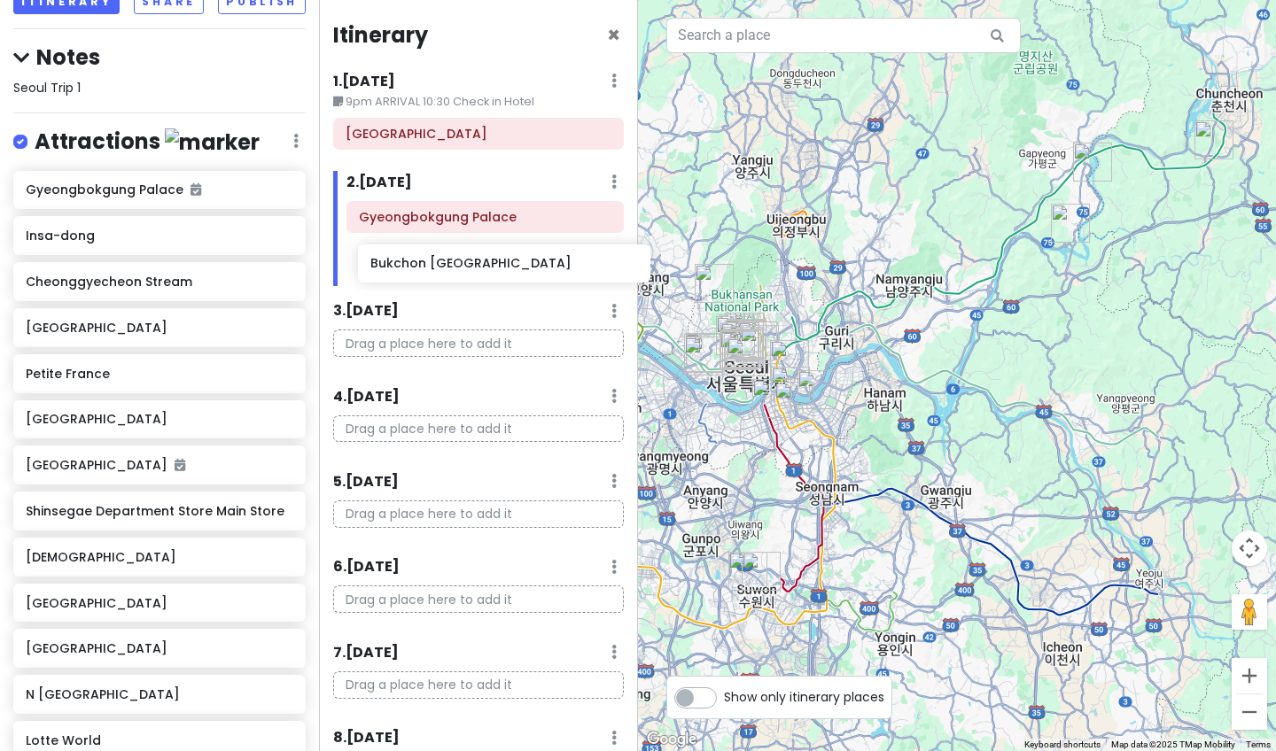
drag, startPoint x: 151, startPoint y: 237, endPoint x: 494, endPoint y: 262, distance: 343.8
click at [494, 262] on div "[GEOGRAPHIC_DATA] Trip Private Change Dates Make a Copy Delete Trip Go Pro ⚡️ G…" at bounding box center [638, 375] width 1276 height 751
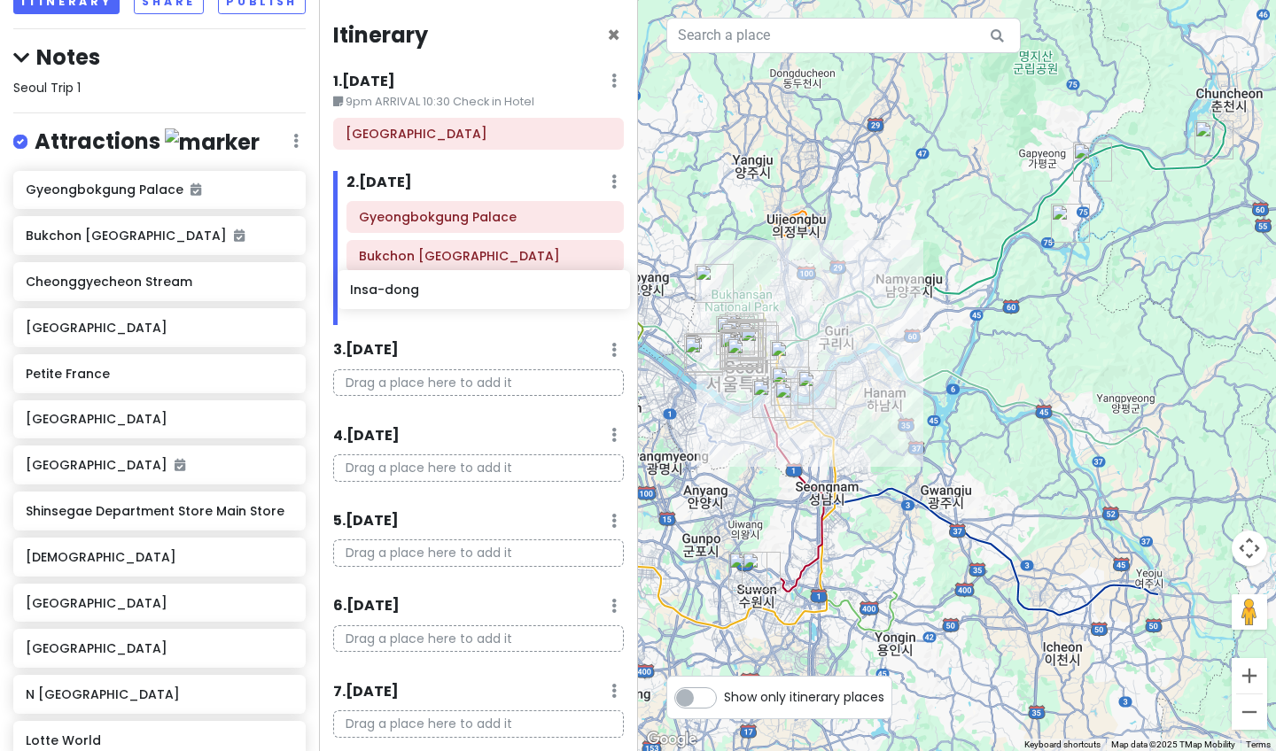
drag, startPoint x: 93, startPoint y: 273, endPoint x: 419, endPoint y: 287, distance: 326.3
click at [419, 287] on div "[GEOGRAPHIC_DATA] Trip Private Change Dates Make a Copy Delete Trip Go Pro ⚡️ G…" at bounding box center [638, 375] width 1276 height 751
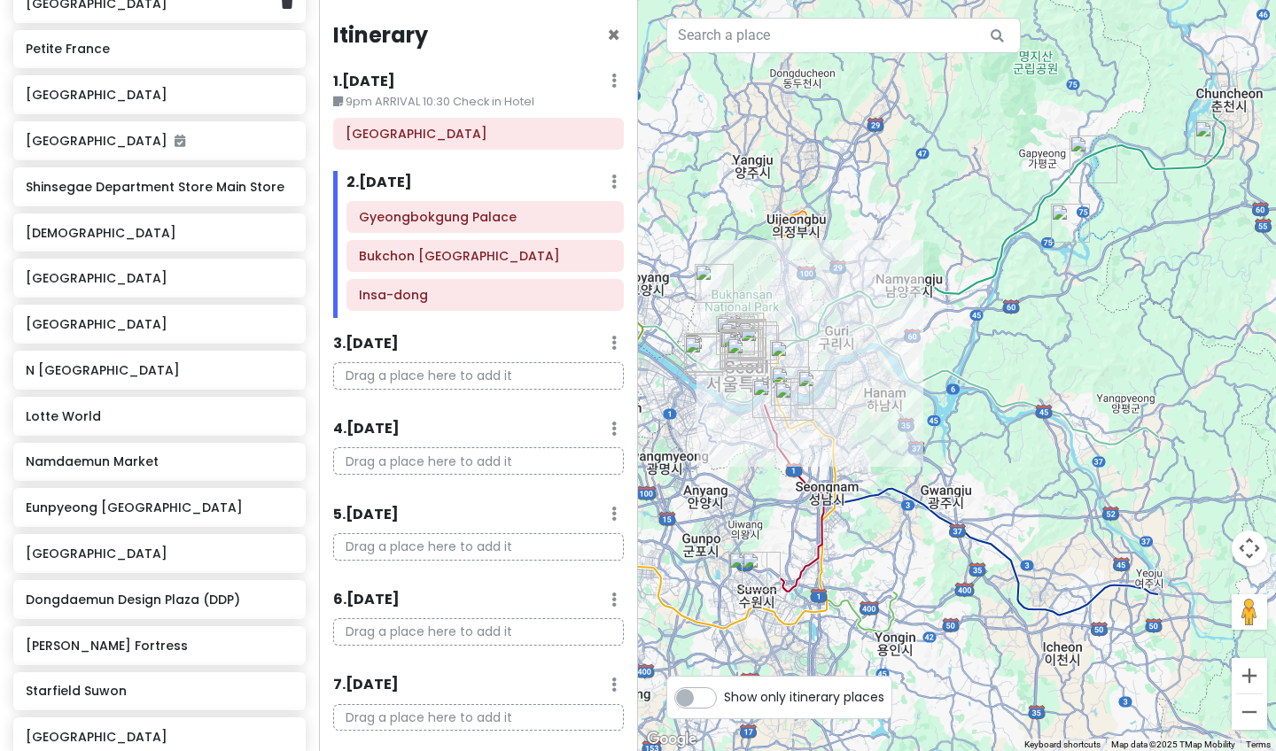
scroll to position [510, 0]
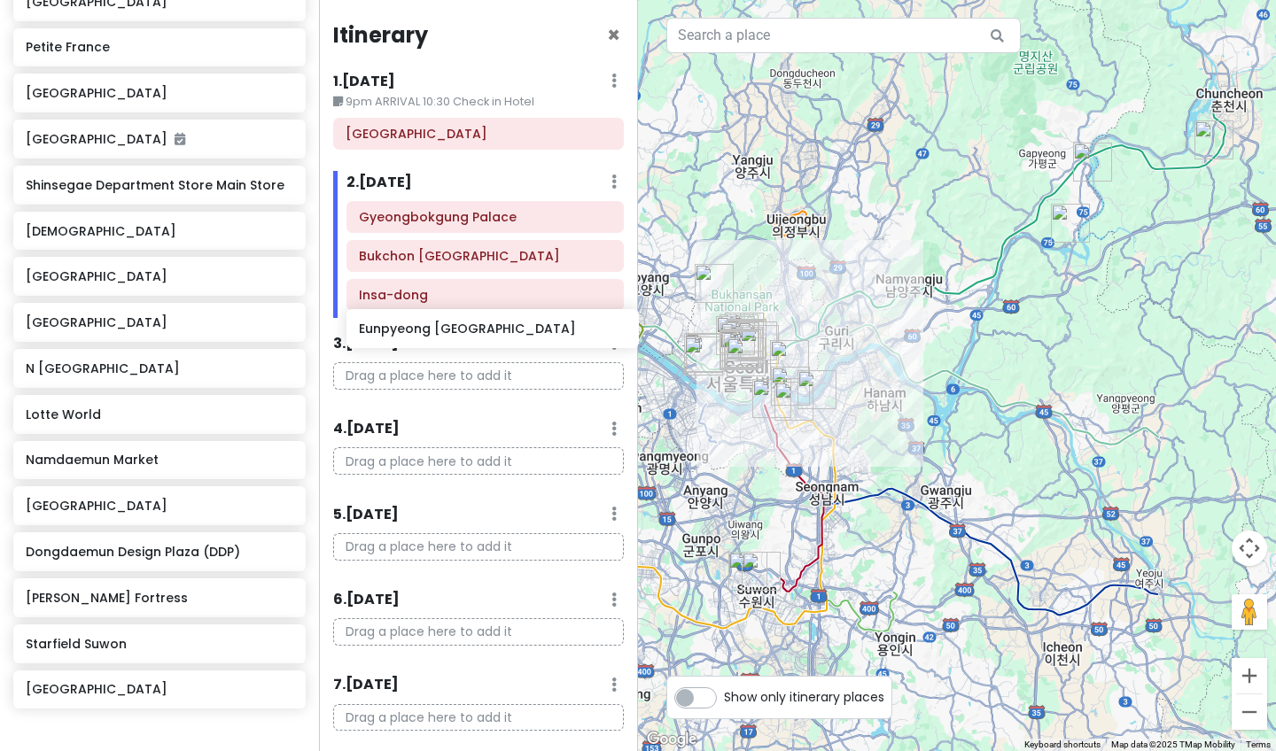
drag, startPoint x: 112, startPoint y: 498, endPoint x: 445, endPoint y: 327, distance: 374.4
click at [445, 327] on div "[GEOGRAPHIC_DATA] Trip Private Change Dates Make a Copy Delete Trip Go Pro ⚡️ G…" at bounding box center [638, 375] width 1276 height 751
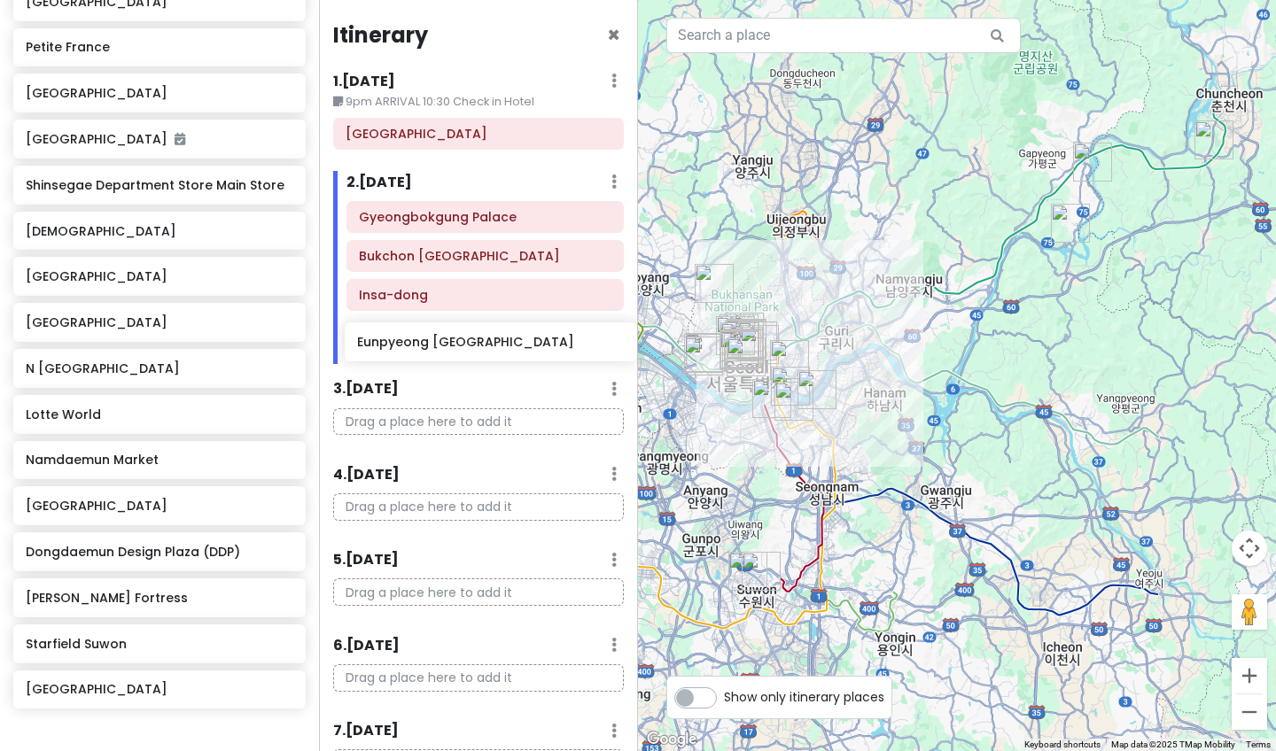
drag, startPoint x: 194, startPoint y: 509, endPoint x: 525, endPoint y: 346, distance: 369.3
click at [525, 346] on div "[GEOGRAPHIC_DATA] Trip Private Change Dates Make a Copy Delete Trip Go Pro ⚡️ G…" at bounding box center [638, 375] width 1276 height 751
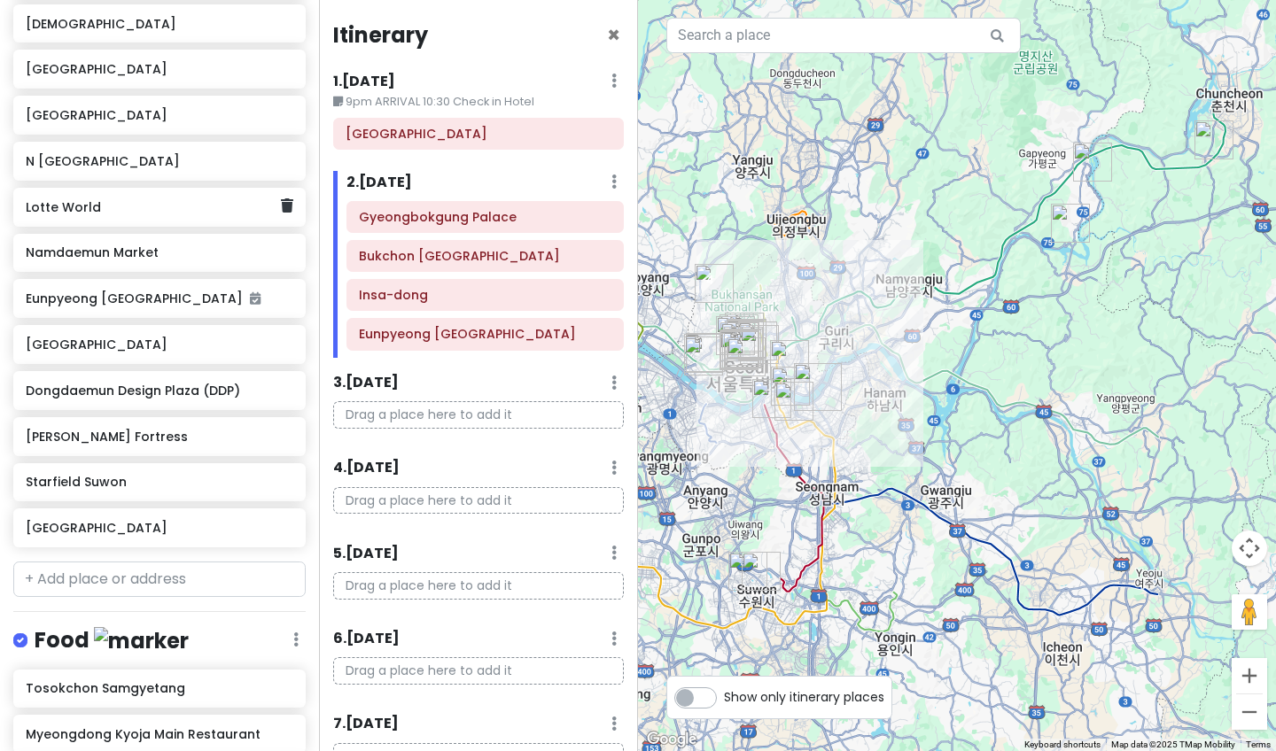
scroll to position [758, 0]
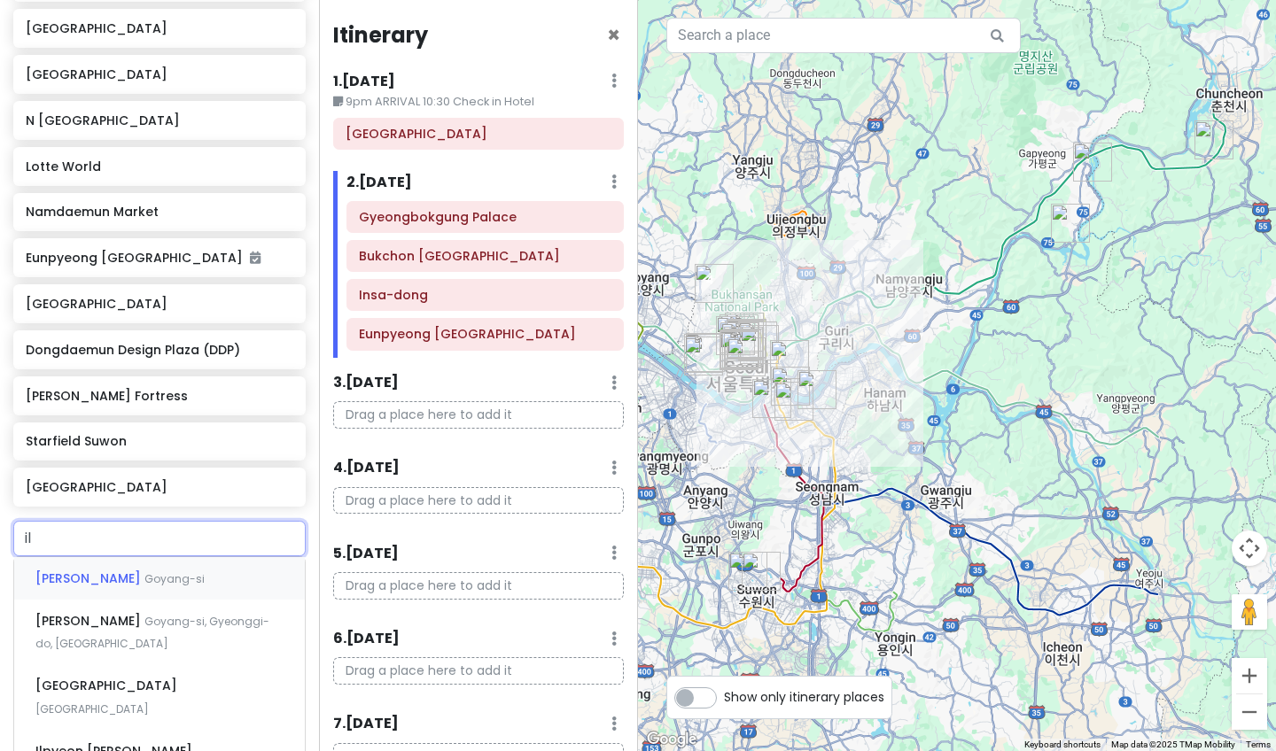
type input "i"
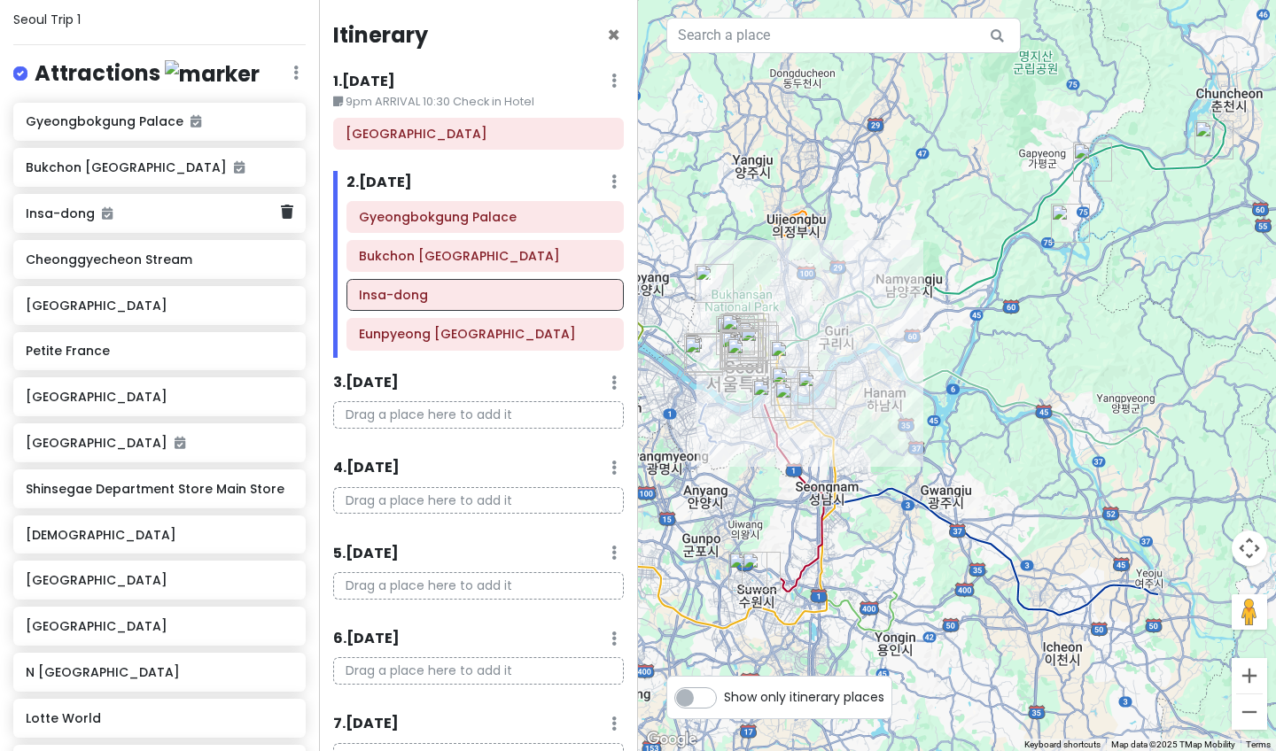
scroll to position [207, 0]
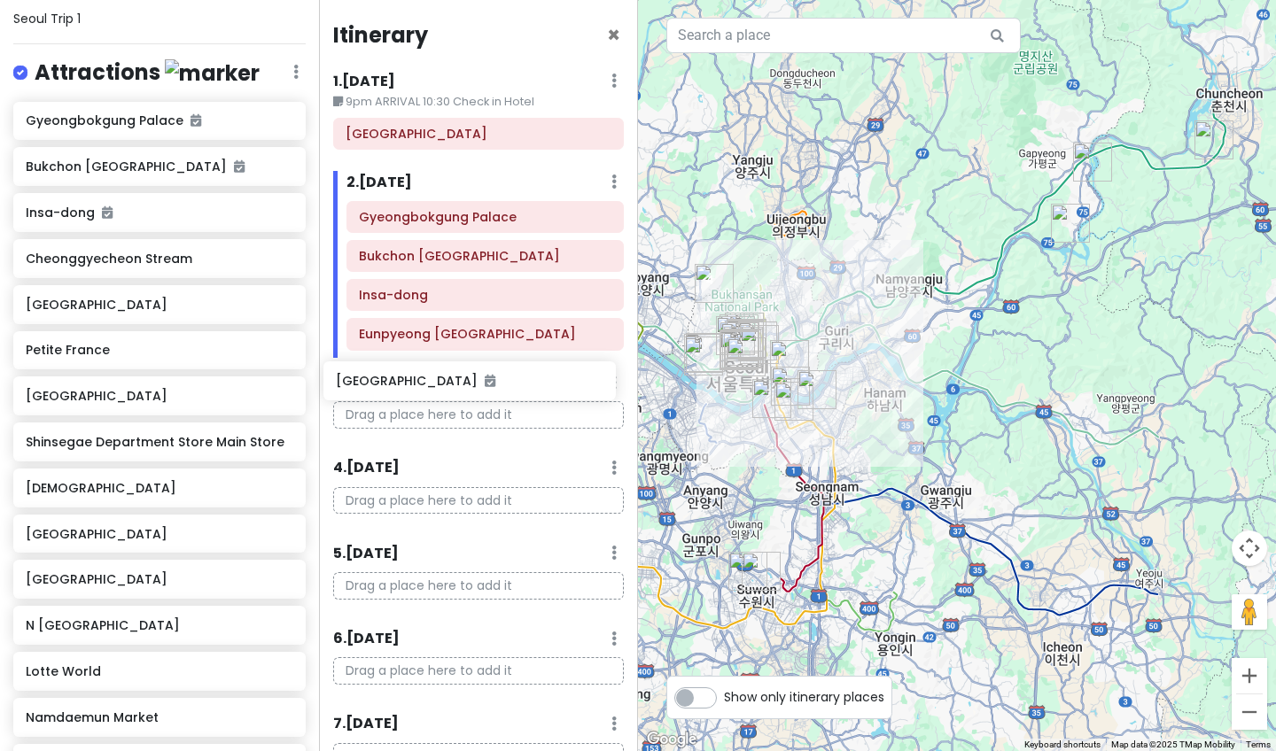
drag, startPoint x: 139, startPoint y: 441, endPoint x: 449, endPoint y: 385, distance: 315.1
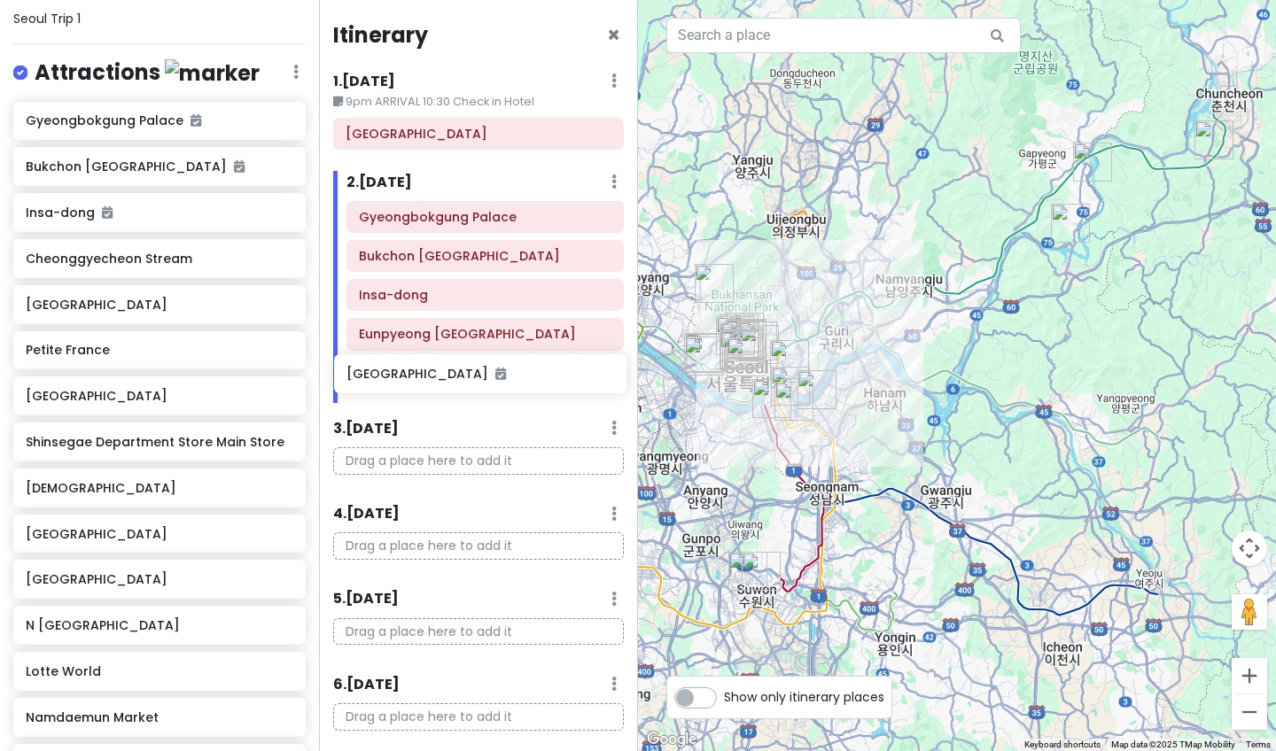
drag, startPoint x: 254, startPoint y: 447, endPoint x: 575, endPoint y: 384, distance: 326.8
click at [575, 384] on div "[GEOGRAPHIC_DATA] Trip Private Change Dates Make a Copy Delete Trip Go Pro ⚡️ G…" at bounding box center [638, 375] width 1276 height 751
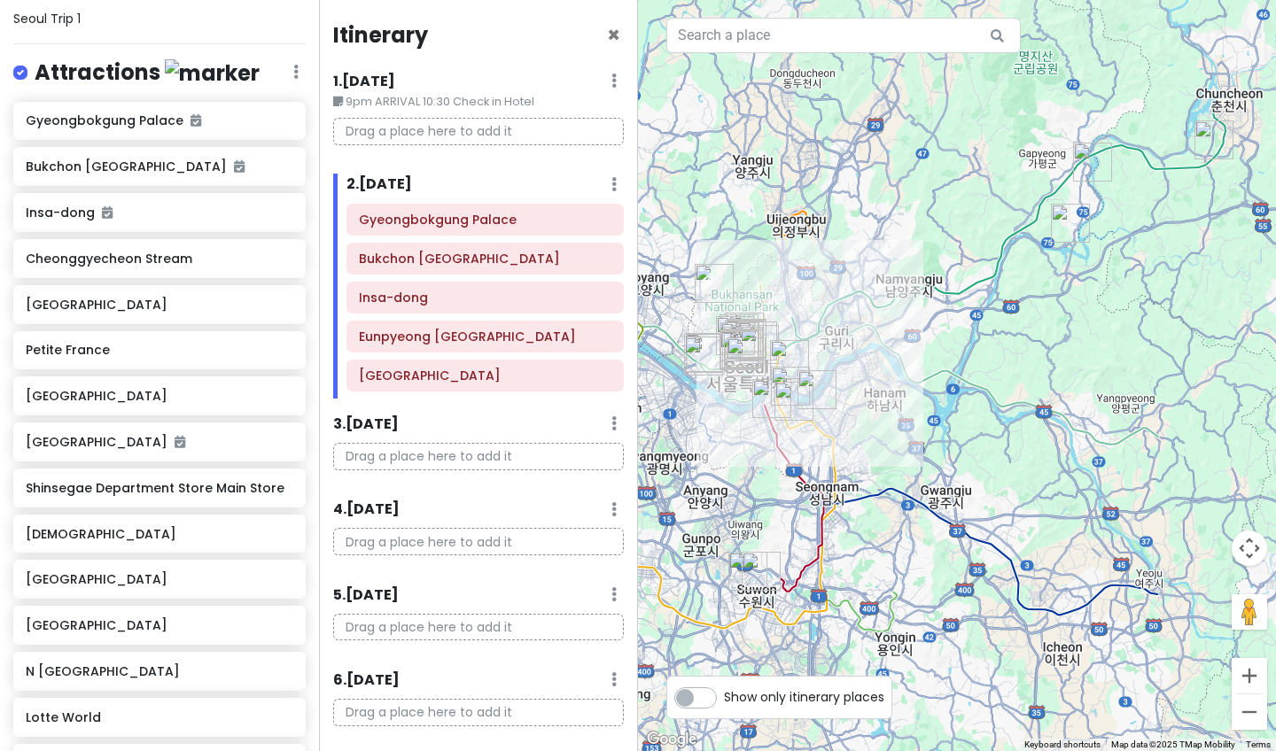
click at [293, 81] on div "Attractions Edit Reorder Delete List" at bounding box center [159, 76] width 292 height 36
click at [294, 69] on icon at bounding box center [295, 72] width 5 height 14
click at [222, 71] on div "Attractions Edit Reorder Delete List" at bounding box center [159, 76] width 292 height 36
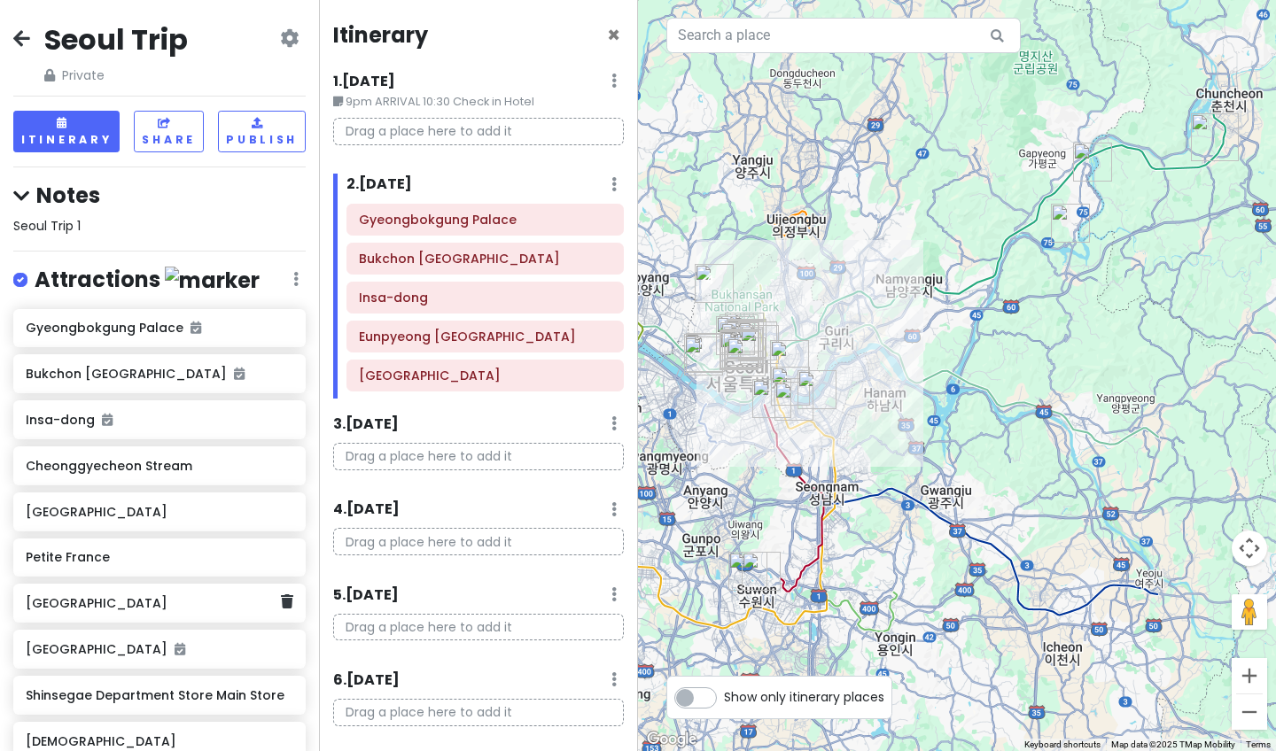
scroll to position [0, 0]
click at [74, 136] on button "Itinerary" at bounding box center [66, 132] width 106 height 42
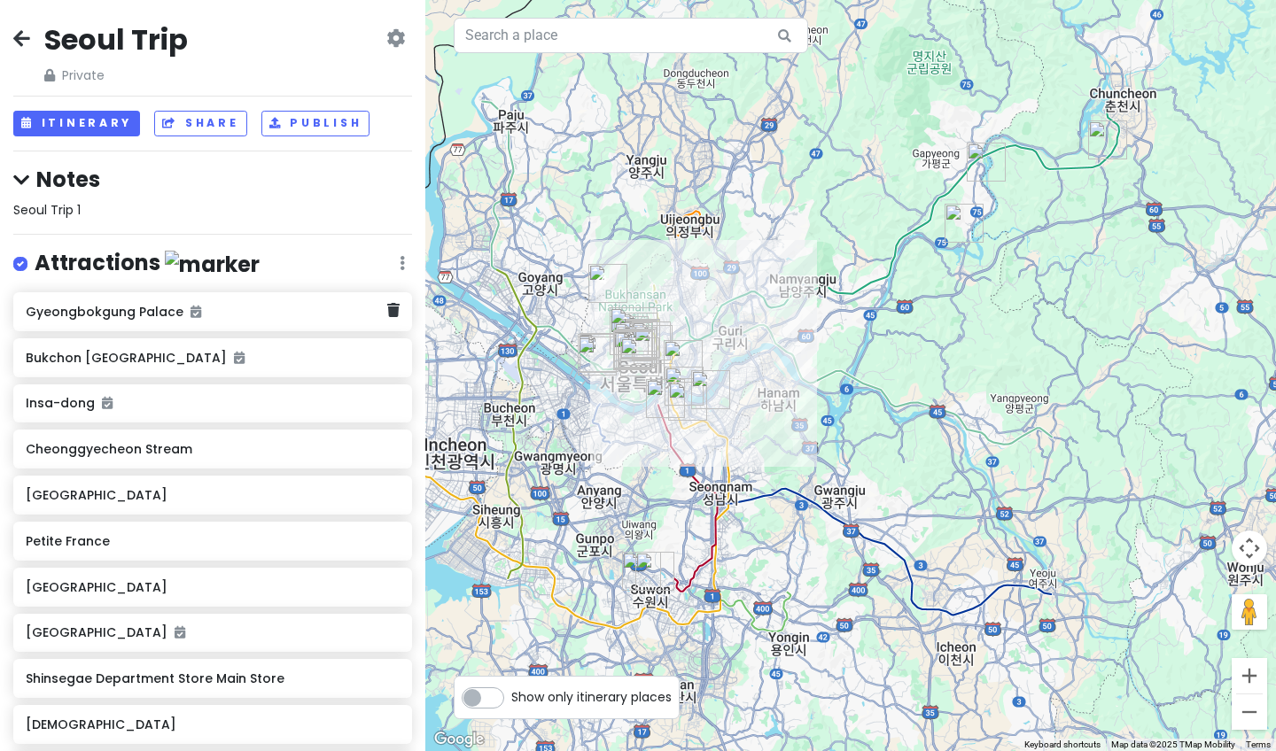
click at [342, 319] on div "Gyeongbokgung Palace" at bounding box center [206, 311] width 361 height 25
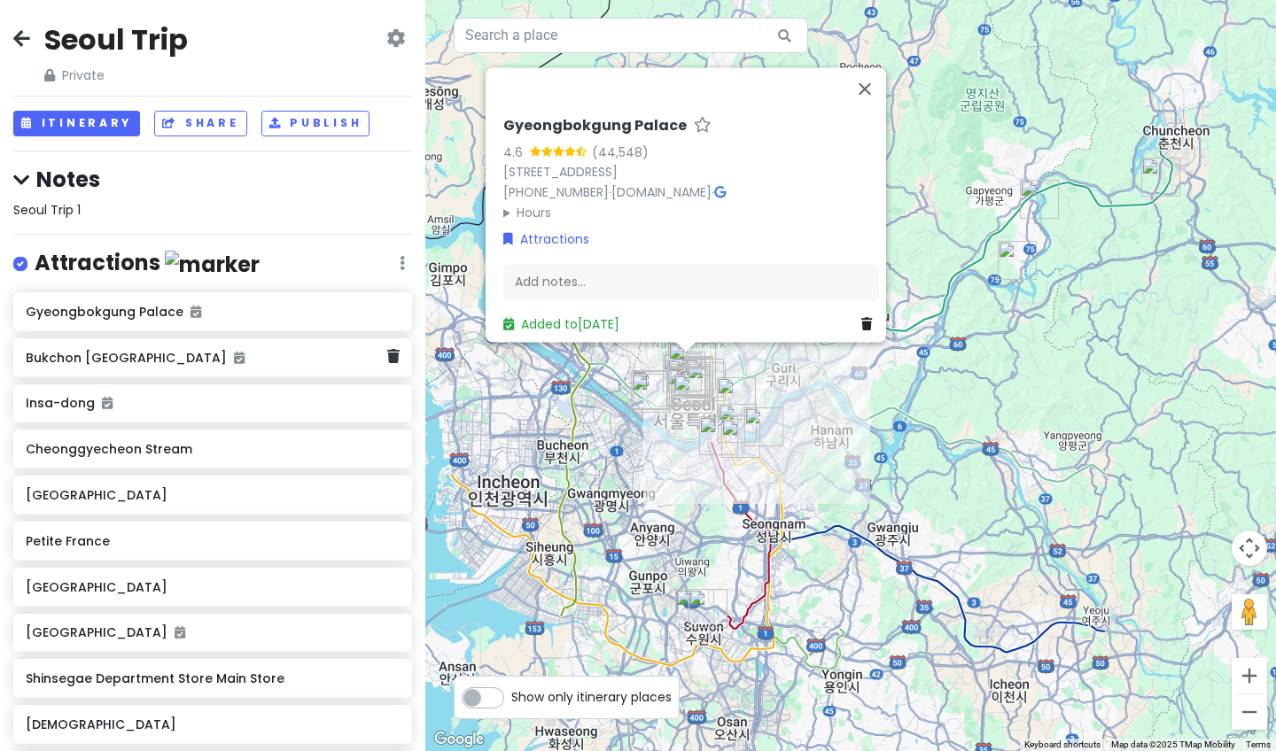
click at [350, 353] on h6 "Bukchon [GEOGRAPHIC_DATA]" at bounding box center [206, 358] width 361 height 16
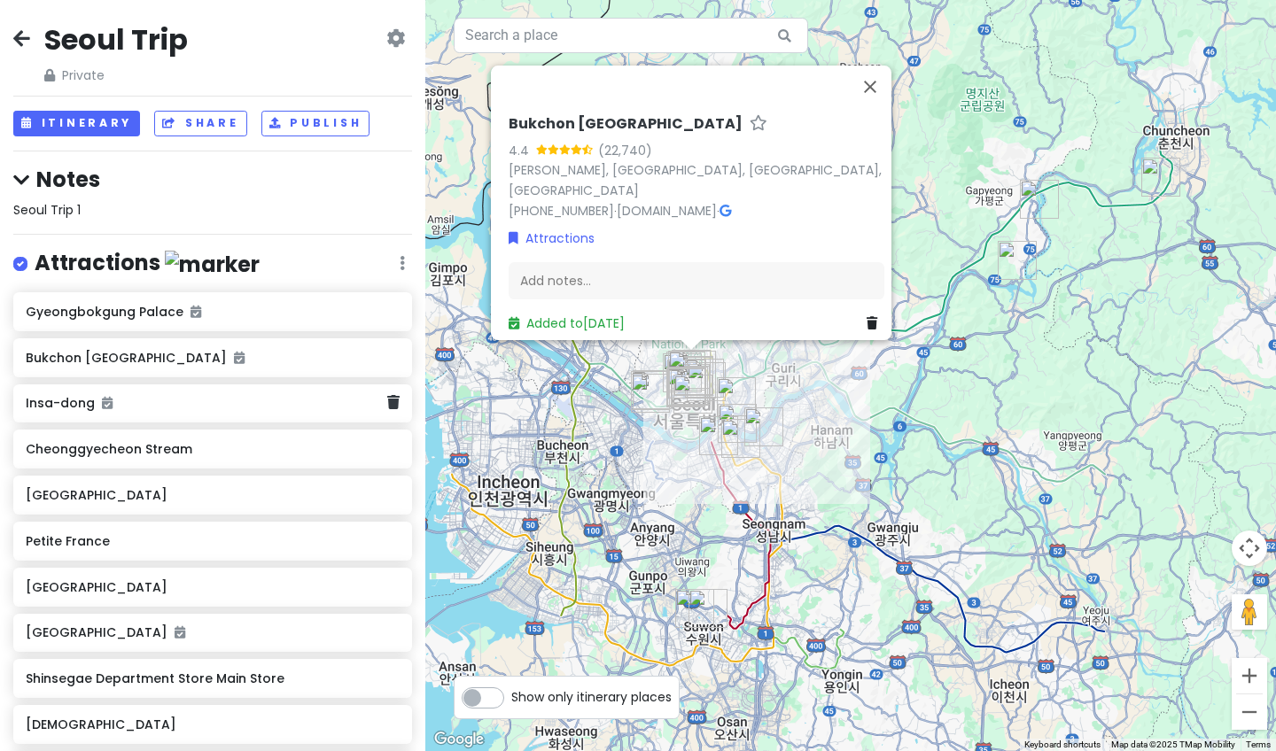
click at [346, 412] on div "Insa-dong" at bounding box center [212, 403] width 399 height 39
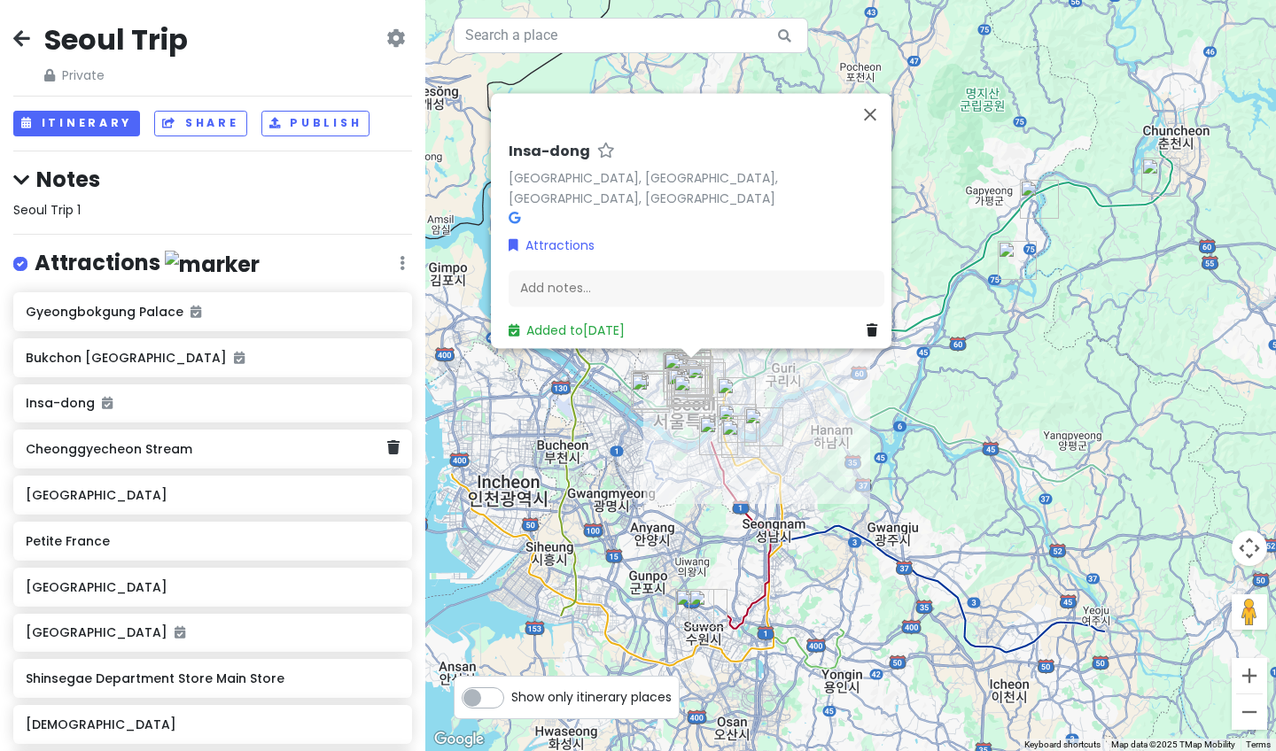
click at [345, 449] on h6 "Cheonggyecheon Stream" at bounding box center [206, 449] width 361 height 16
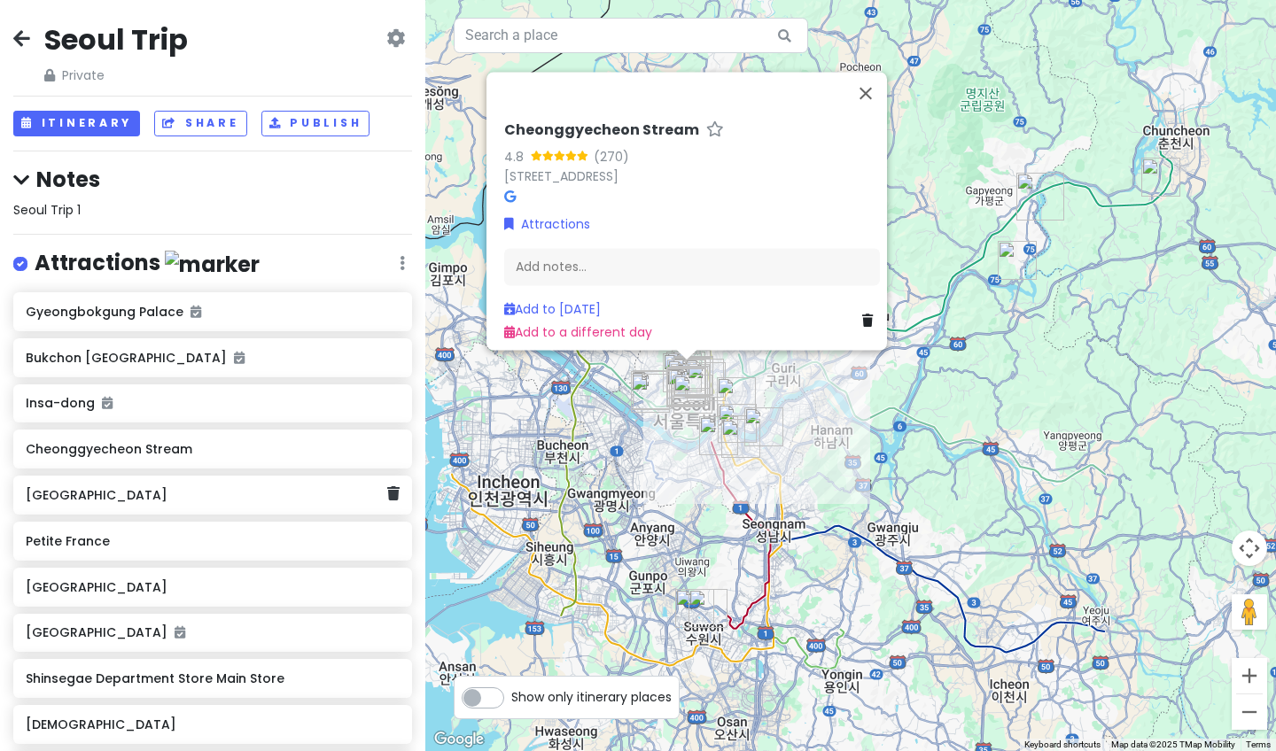
click at [353, 489] on h6 "[GEOGRAPHIC_DATA]" at bounding box center [206, 495] width 361 height 16
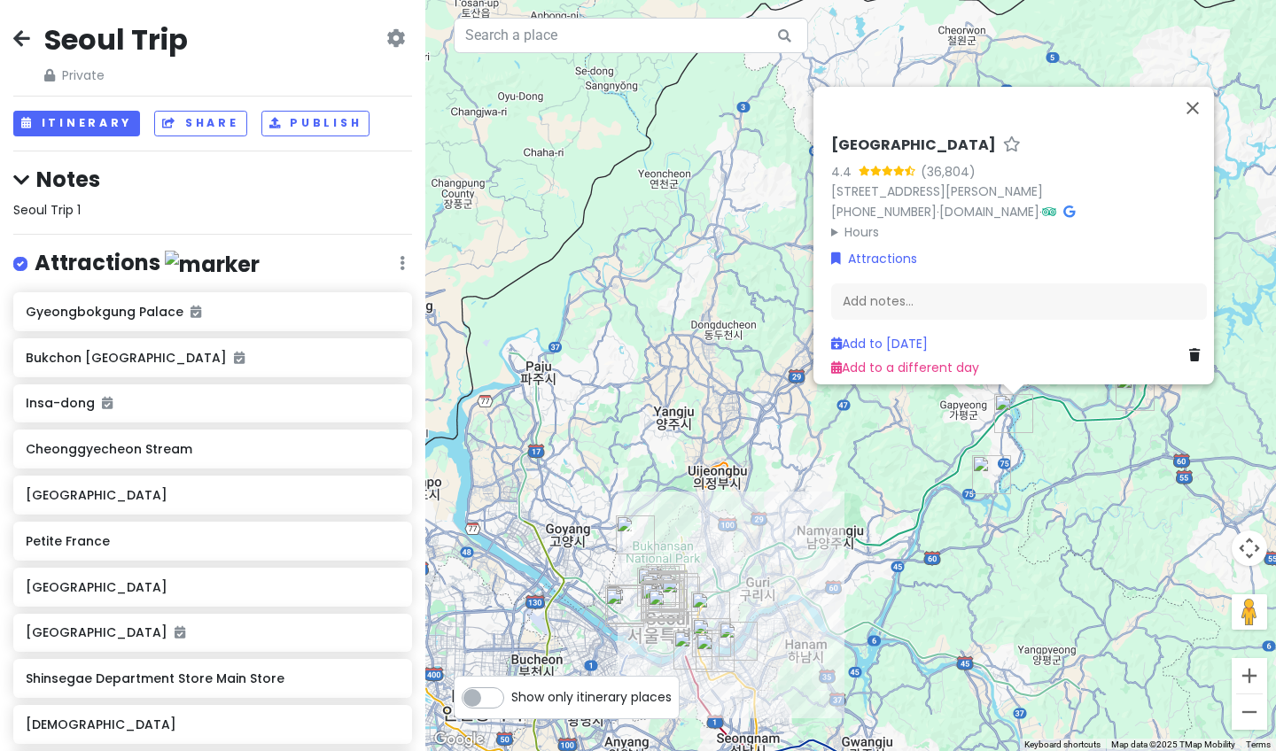
click at [511, 645] on label "Show only itinerary places" at bounding box center [591, 693] width 160 height 21
click at [511, 645] on input "Show only itinerary places" at bounding box center [517, 689] width 12 height 12
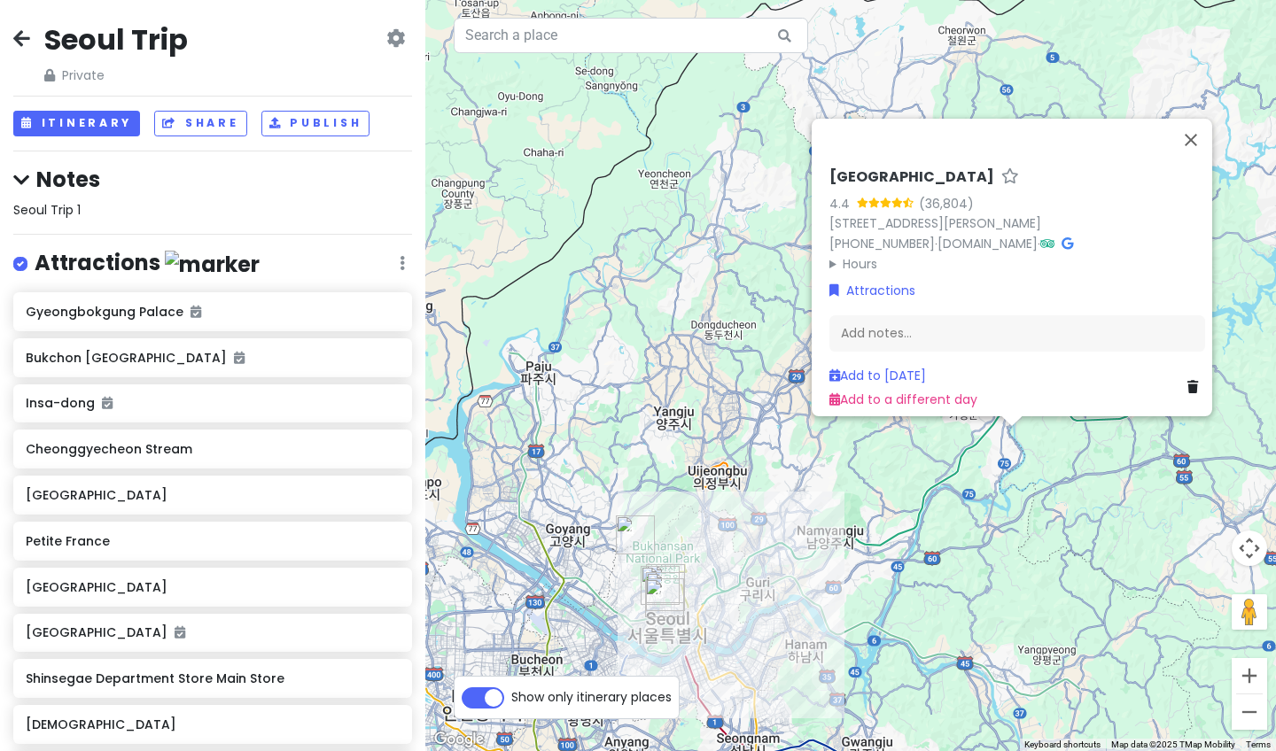
click at [511, 645] on label "Show only itinerary places" at bounding box center [591, 693] width 160 height 21
click at [511, 645] on input "Show only itinerary places" at bounding box center [517, 689] width 12 height 12
checkbox input "false"
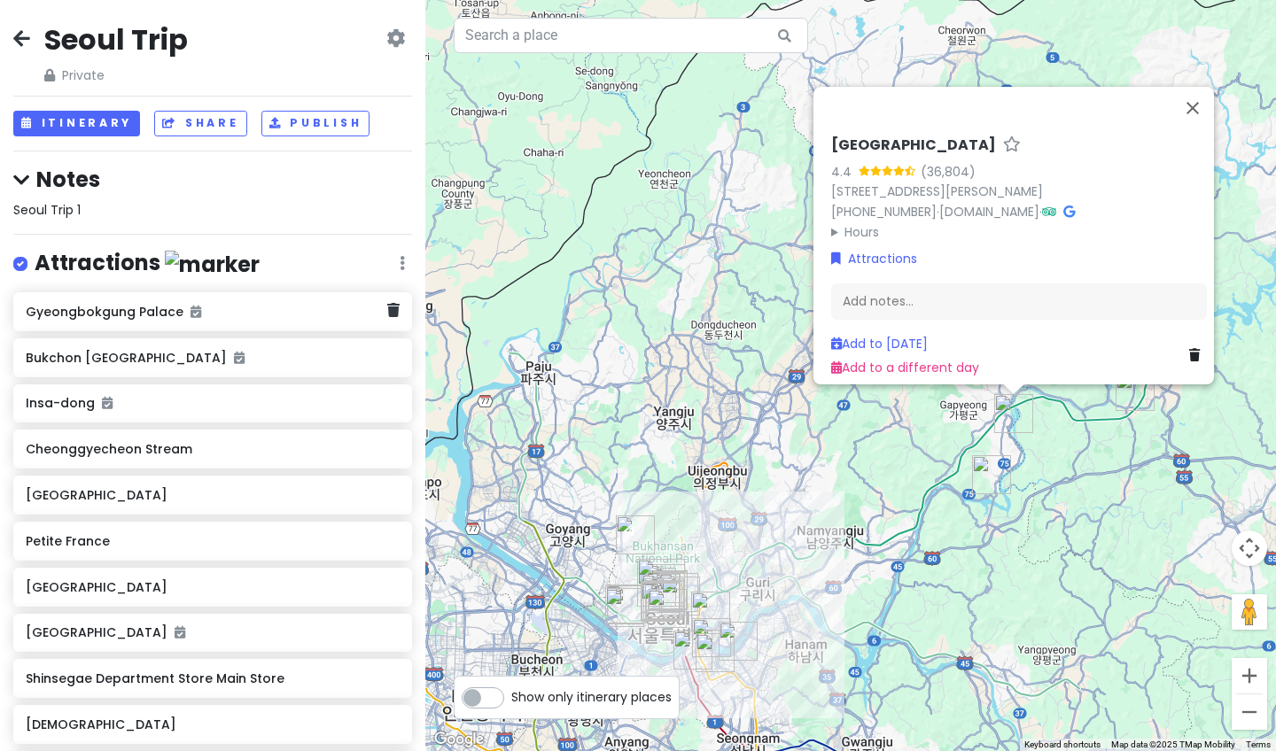
click at [332, 307] on h6 "Gyeongbokgung Palace" at bounding box center [206, 312] width 361 height 16
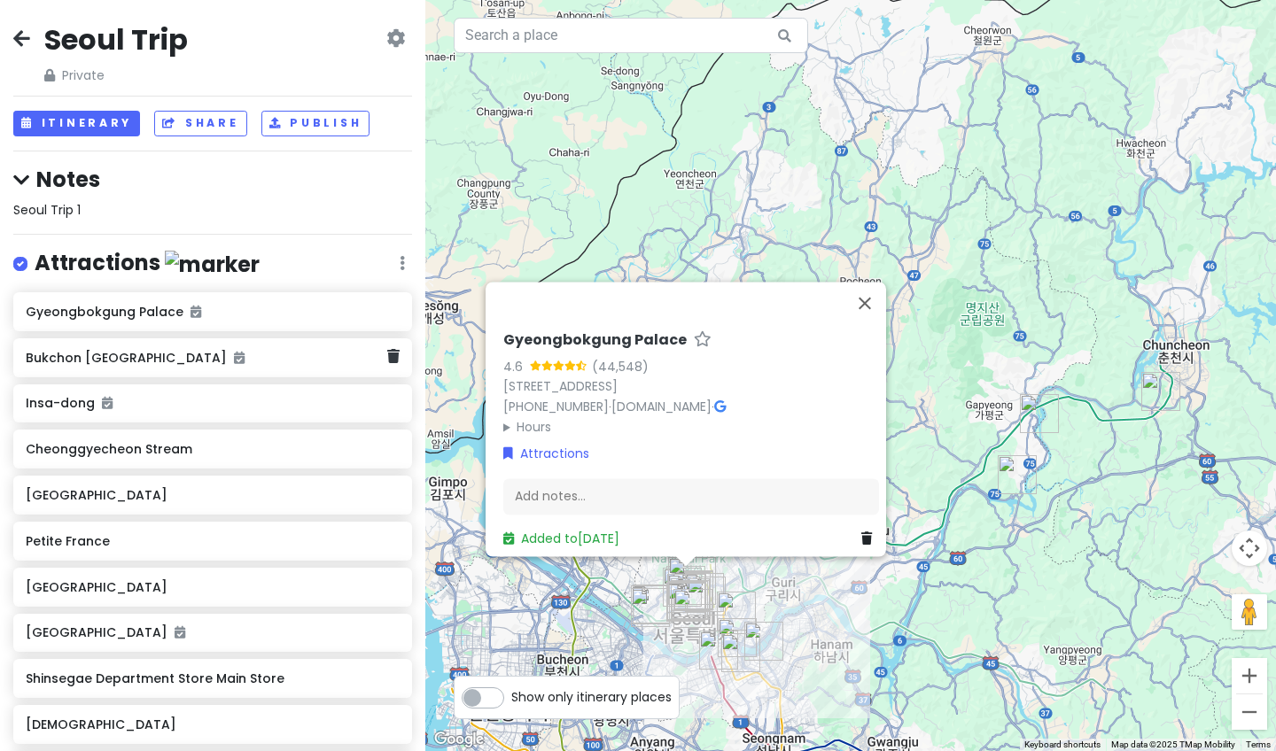
click at [318, 350] on h6 "Bukchon [GEOGRAPHIC_DATA]" at bounding box center [206, 358] width 361 height 16
